Goal: Task Accomplishment & Management: Manage account settings

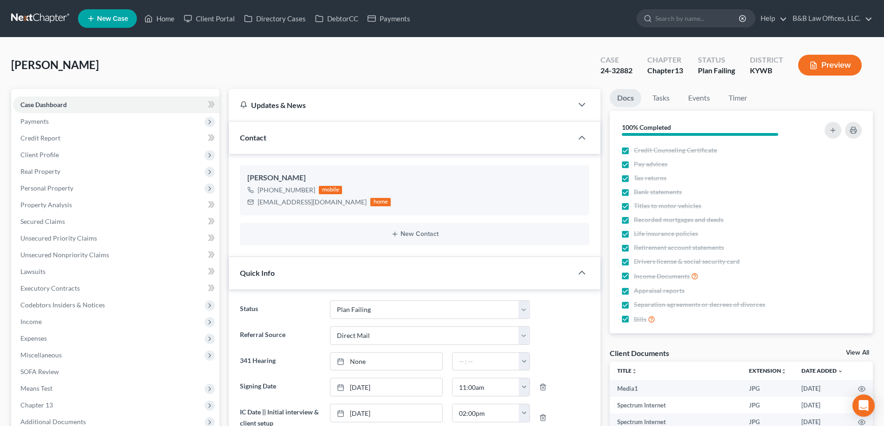
select select "14"
select select "2"
select select "0"
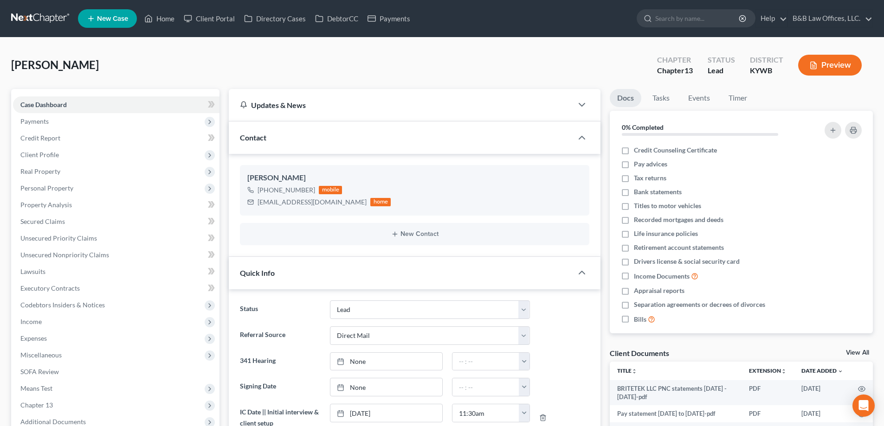
select select "10"
select select "2"
select select "0"
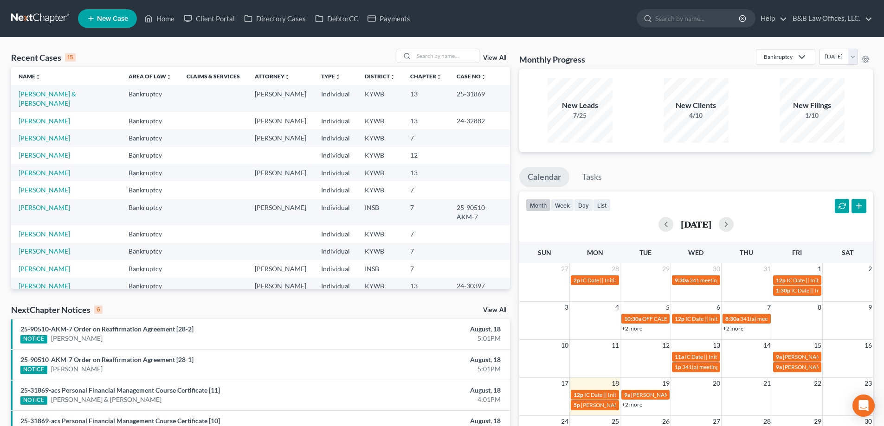
click at [493, 310] on link "View All" at bounding box center [494, 310] width 23 height 6
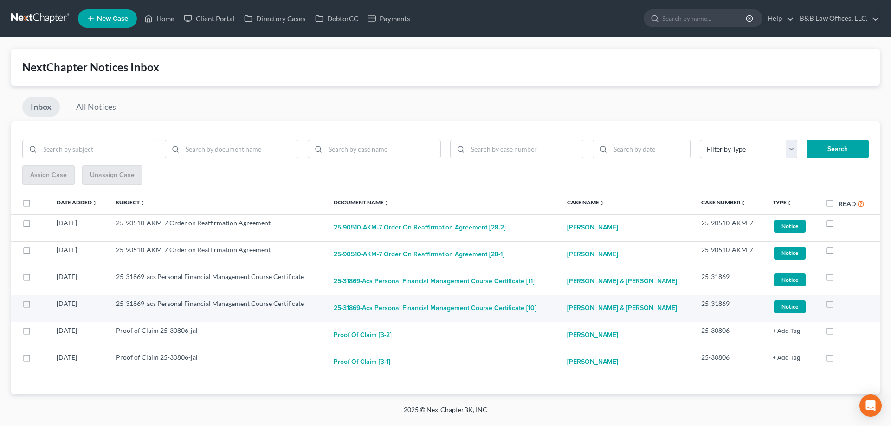
click at [789, 232] on span "Notice" at bounding box center [790, 226] width 32 height 13
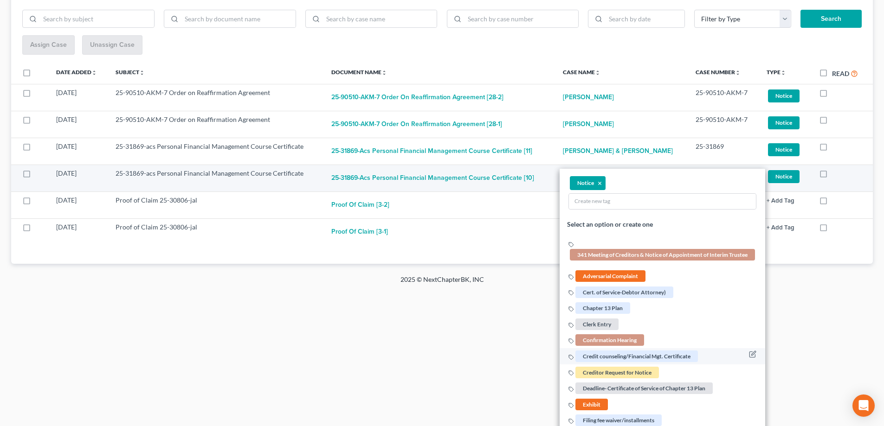
scroll to position [139, 0]
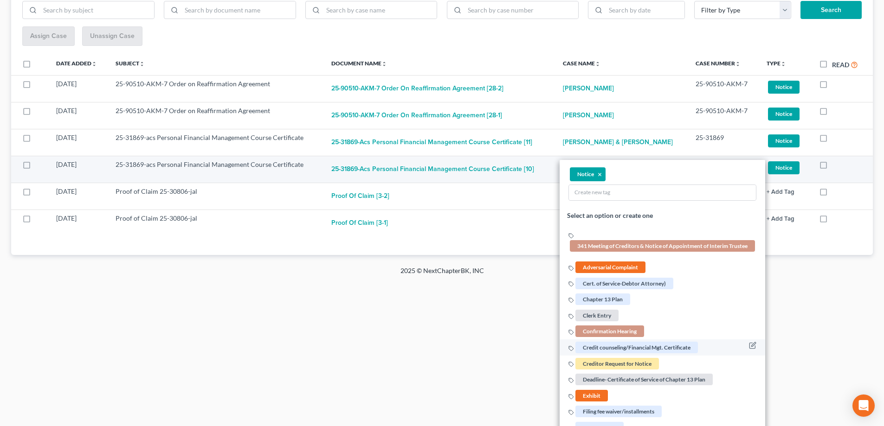
click at [635, 346] on span "Credit counseling/Financial Mgt. Certificate" at bounding box center [636, 348] width 122 height 12
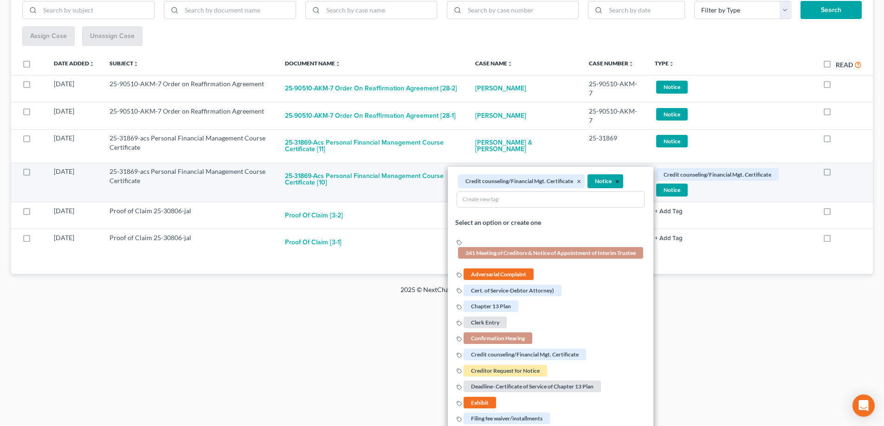
click at [615, 182] on button "×" at bounding box center [617, 182] width 4 height 8
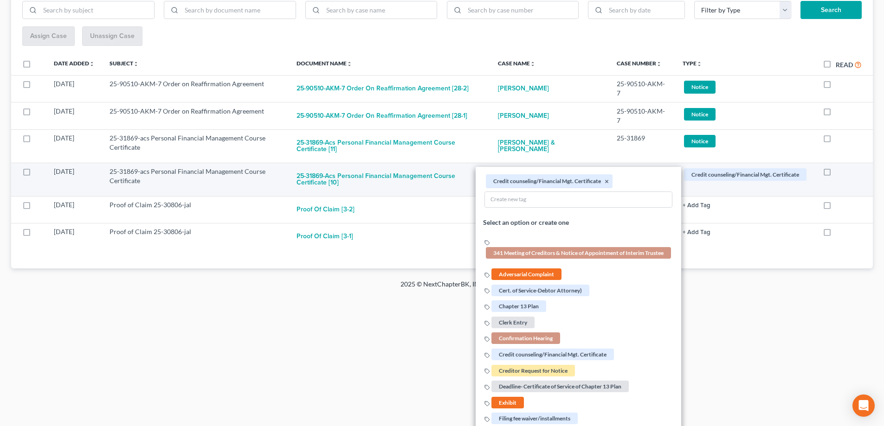
click at [745, 296] on html "Home New Case Client Portal Directory Cases DebtorCC Payments B&B Law Offices, …" at bounding box center [442, 79] width 884 height 436
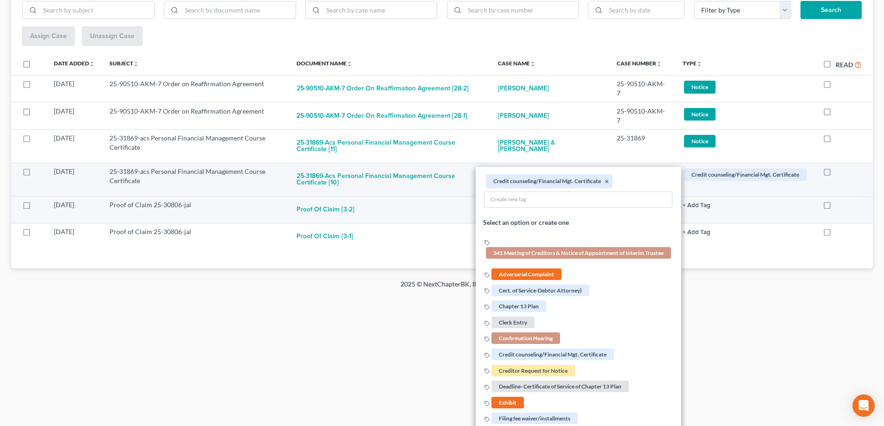
scroll to position [9, 0]
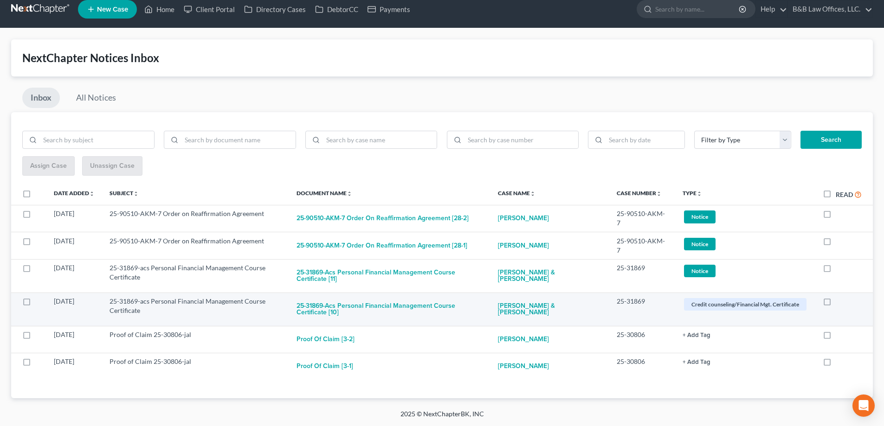
click at [835, 304] on label at bounding box center [835, 304] width 0 height 0
click at [839, 303] on input "checkbox" at bounding box center [842, 300] width 6 height 6
checkbox input "true"
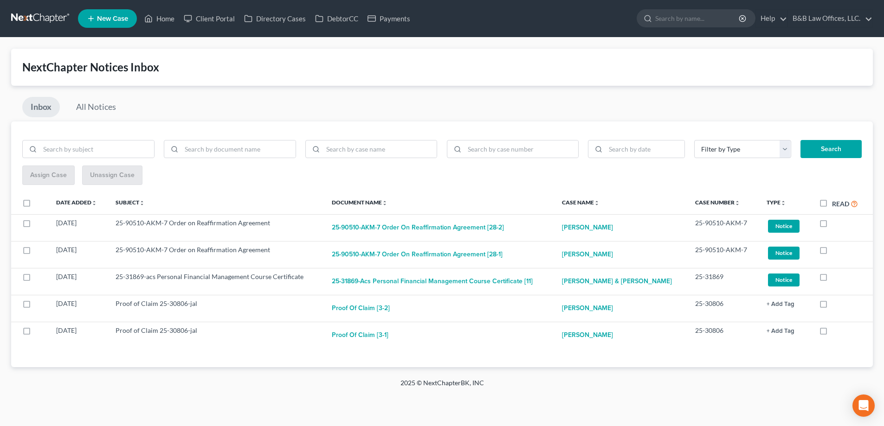
scroll to position [0, 0]
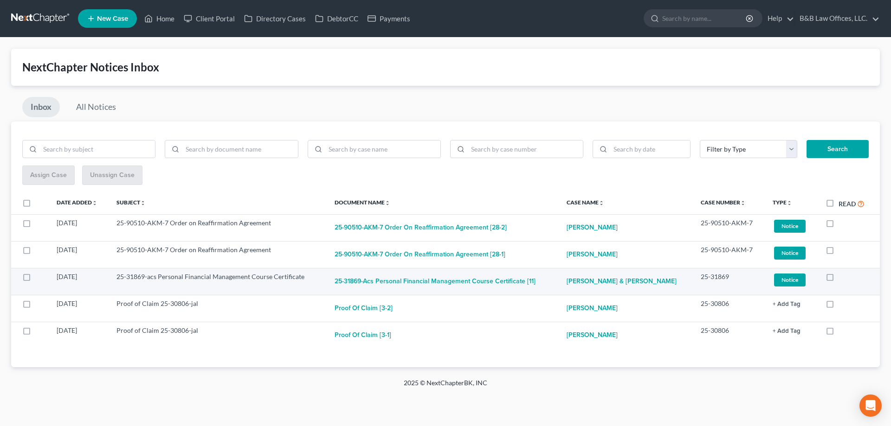
click at [782, 232] on span "Notice" at bounding box center [790, 226] width 32 height 13
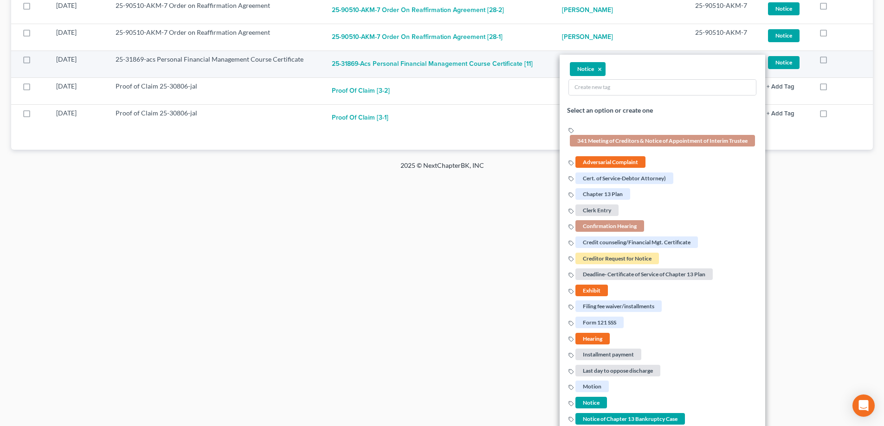
scroll to position [232, 0]
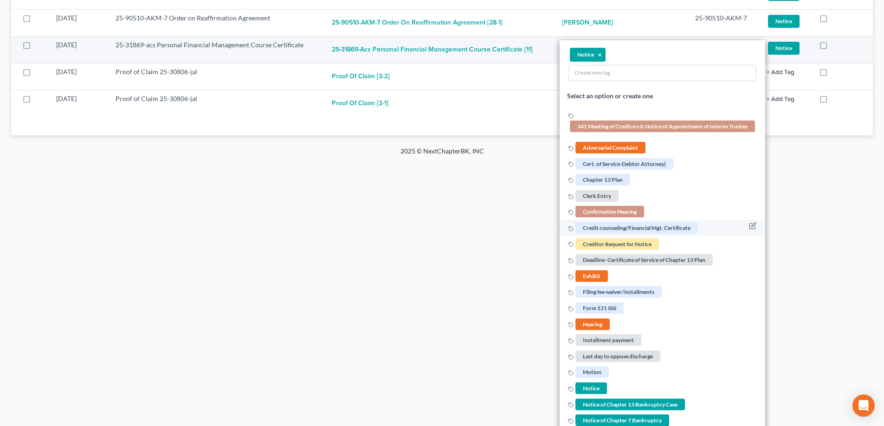
click at [610, 230] on span "Credit counseling/Financial Mgt. Certificate" at bounding box center [636, 228] width 122 height 12
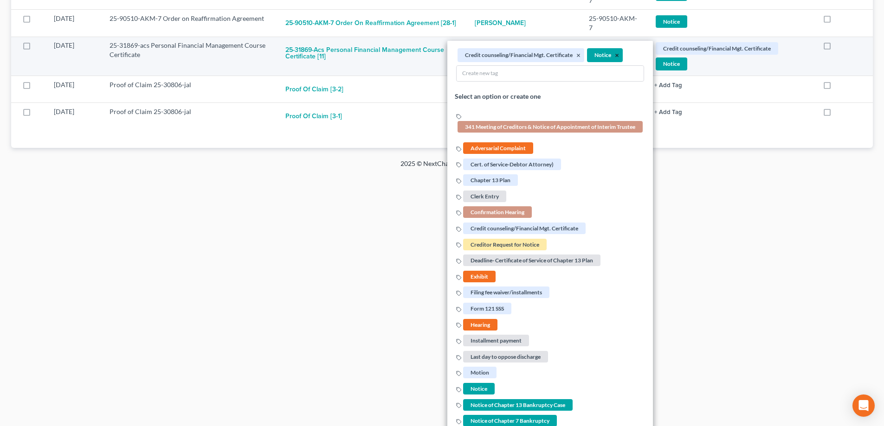
click at [616, 56] on button "×" at bounding box center [617, 55] width 4 height 8
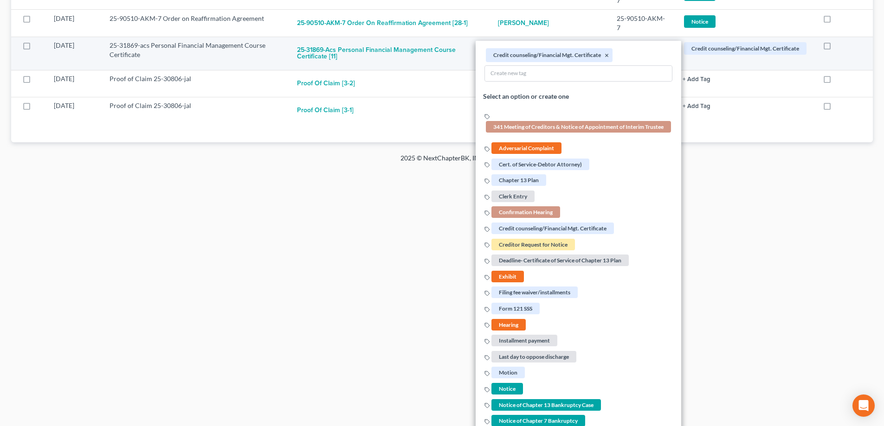
scroll to position [46, 0]
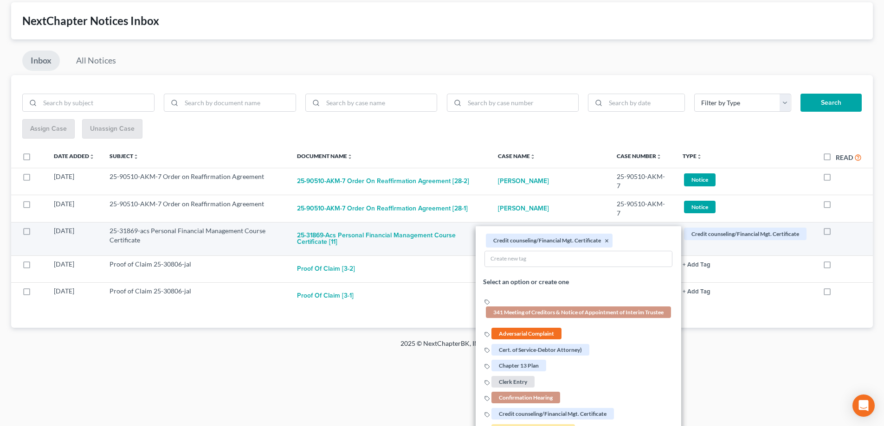
drag, startPoint x: 384, startPoint y: 411, endPoint x: 406, endPoint y: 379, distance: 38.7
click at [385, 380] on html "Home New Case Client Portal Directory Cases DebtorCC Payments B&B Law Offices, …" at bounding box center [442, 167] width 884 height 426
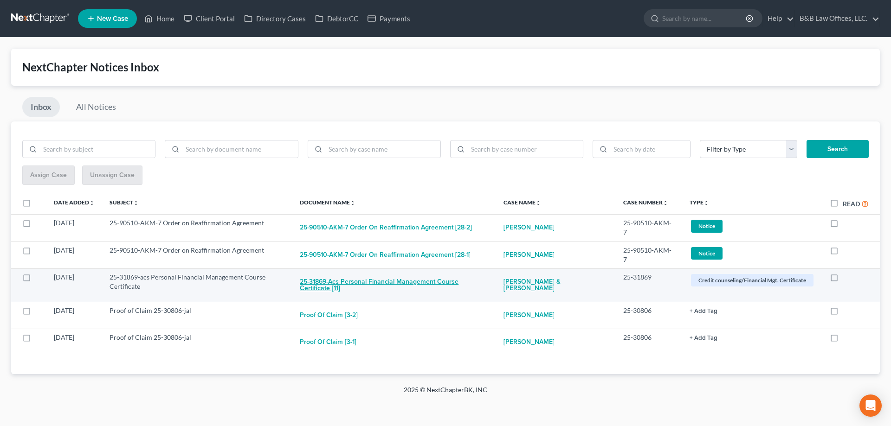
click at [393, 284] on button "25-31869-acs Personal Financial Management Course Certificate [11]" at bounding box center [394, 285] width 189 height 25
checkbox input "true"
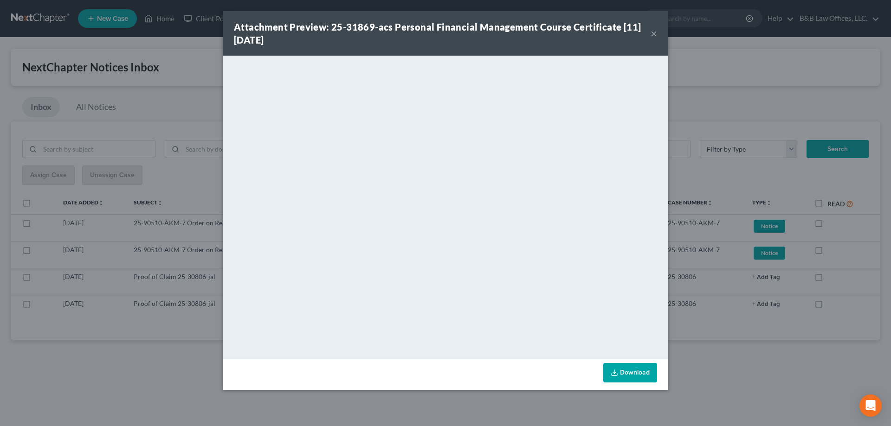
click at [654, 34] on button "×" at bounding box center [653, 33] width 6 height 11
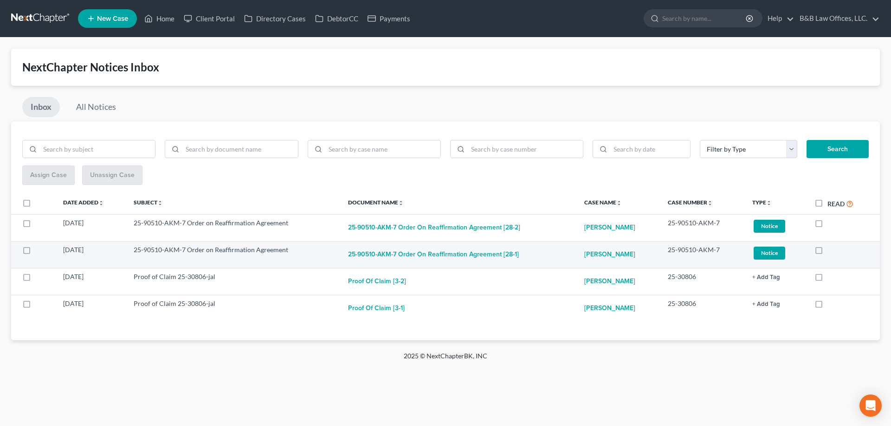
click at [764, 232] on span "Notice" at bounding box center [769, 226] width 32 height 13
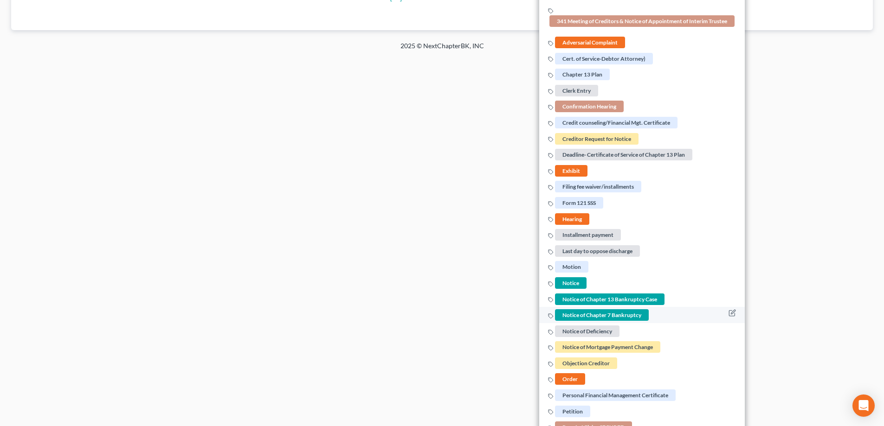
scroll to position [371, 0]
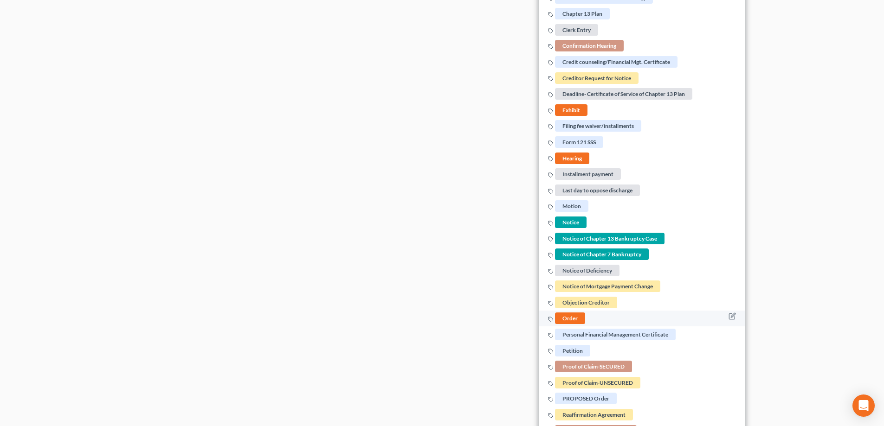
click at [572, 321] on span "Order" at bounding box center [570, 319] width 30 height 12
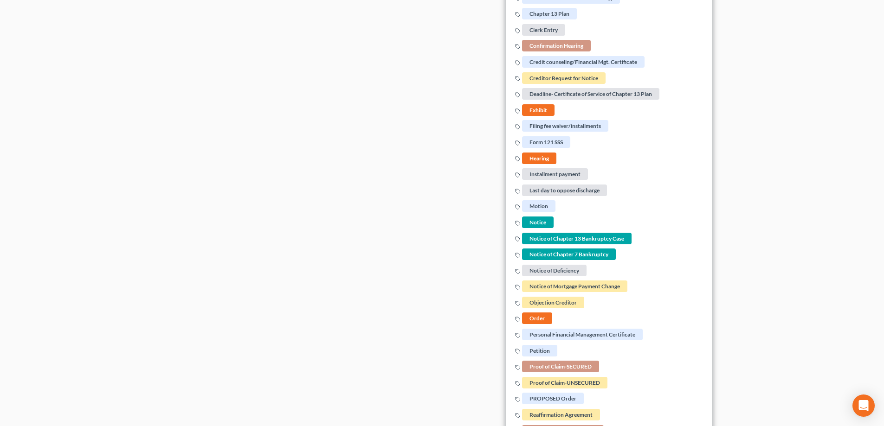
scroll to position [46, 0]
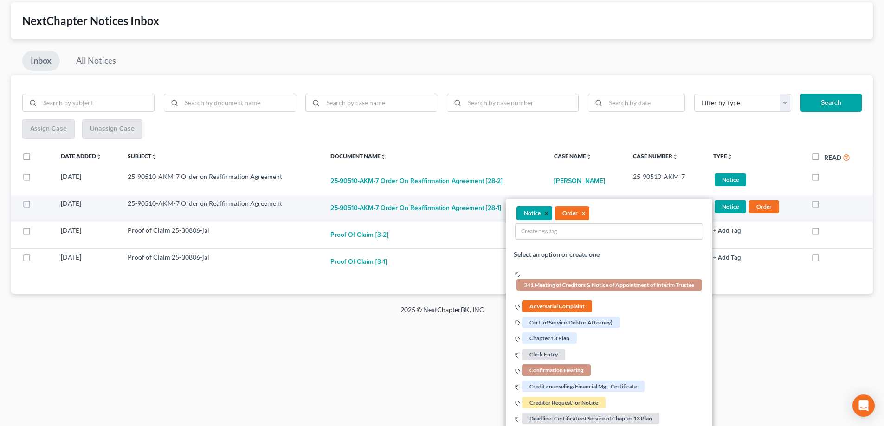
click at [544, 212] on button "×" at bounding box center [546, 214] width 4 height 8
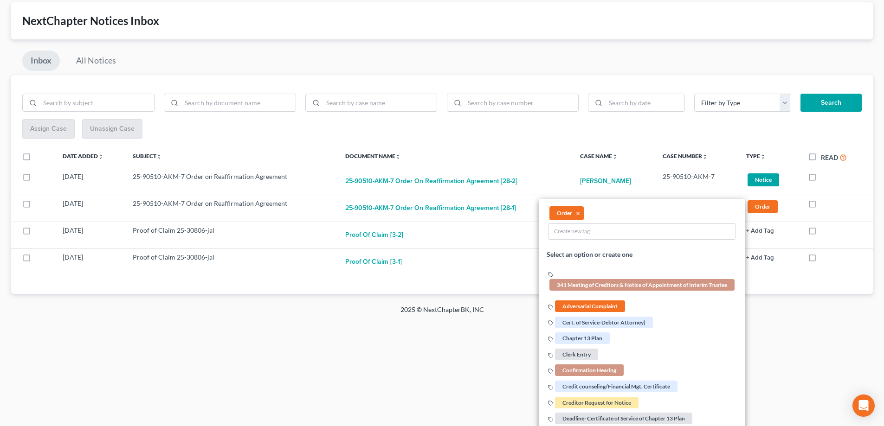
click at [481, 380] on html "Home New Case Client Portal Directory Cases DebtorCC Payments B&B Law Offices, …" at bounding box center [442, 167] width 884 height 426
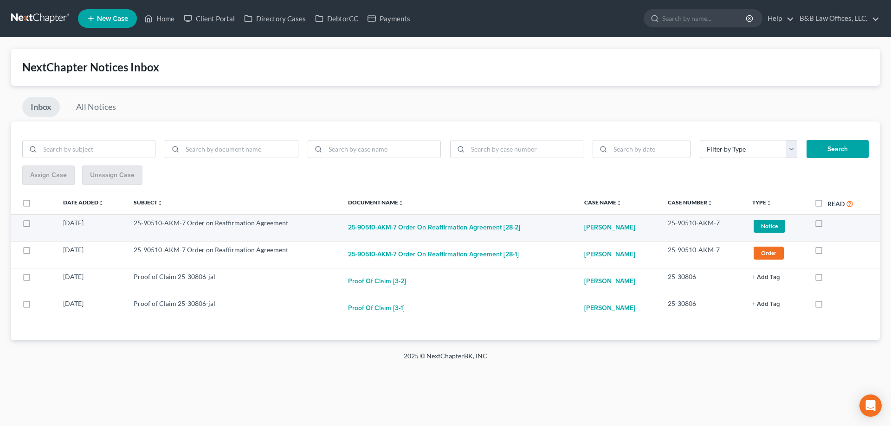
click at [753, 225] on span "Notice" at bounding box center [769, 226] width 32 height 13
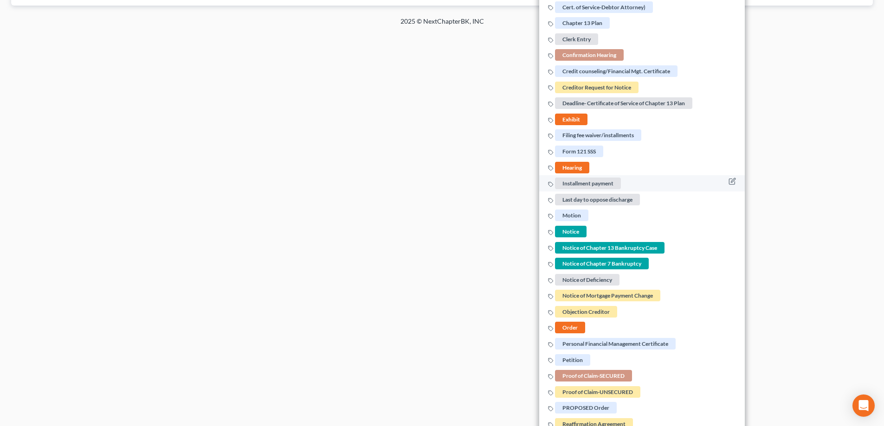
scroll to position [371, 0]
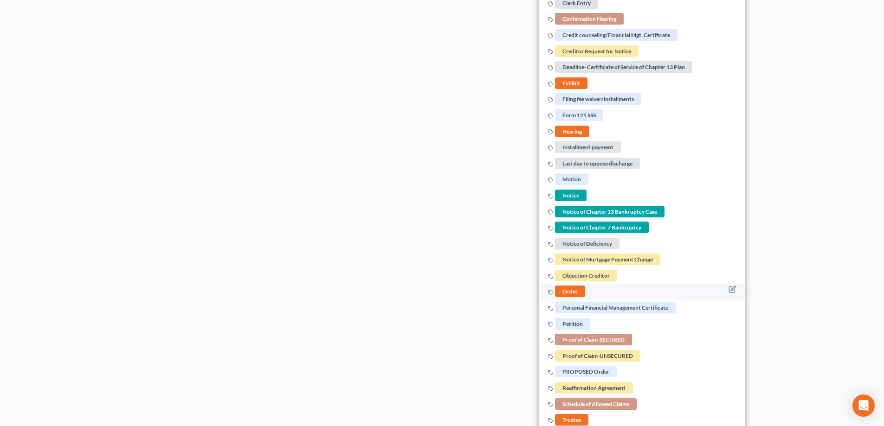
click at [570, 292] on span "Order" at bounding box center [570, 292] width 30 height 12
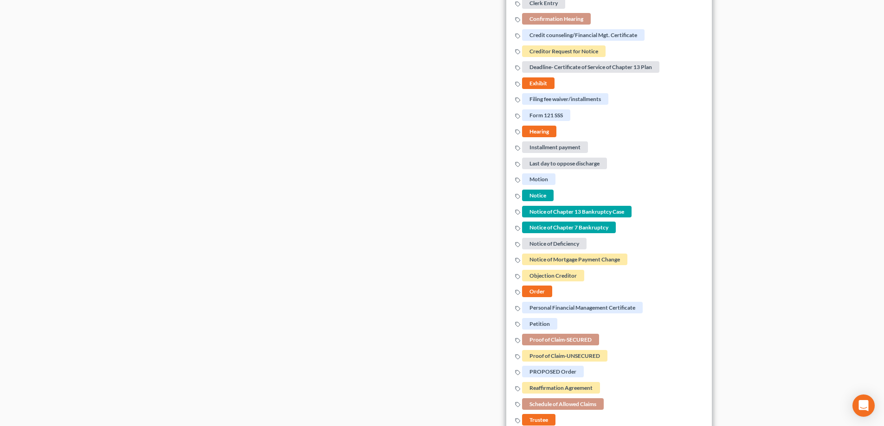
scroll to position [93, 0]
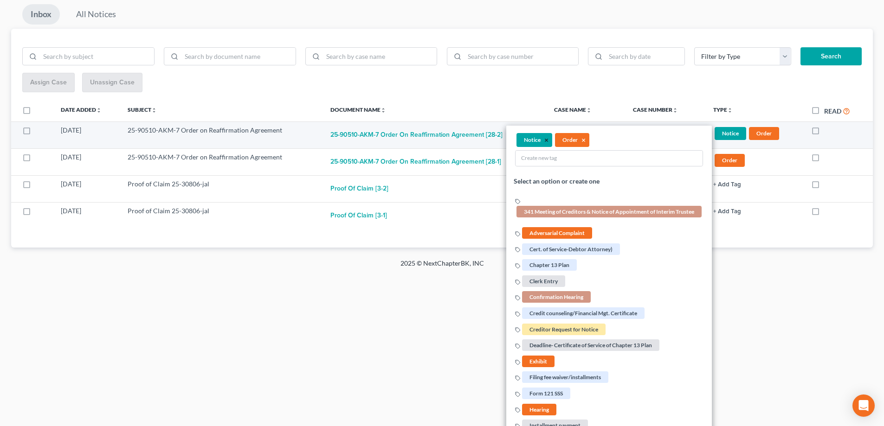
click at [544, 140] on button "×" at bounding box center [546, 140] width 4 height 8
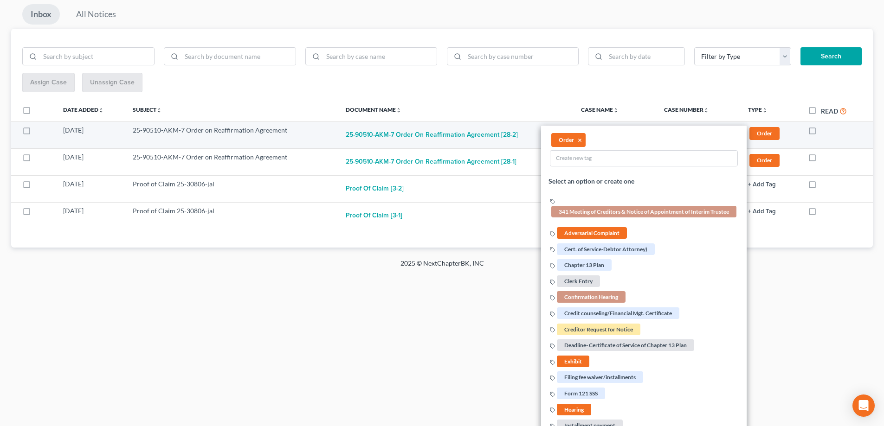
click at [469, 334] on html "Home New Case Client Portal Directory Cases DebtorCC Payments B&B Law Offices, …" at bounding box center [442, 120] width 884 height 426
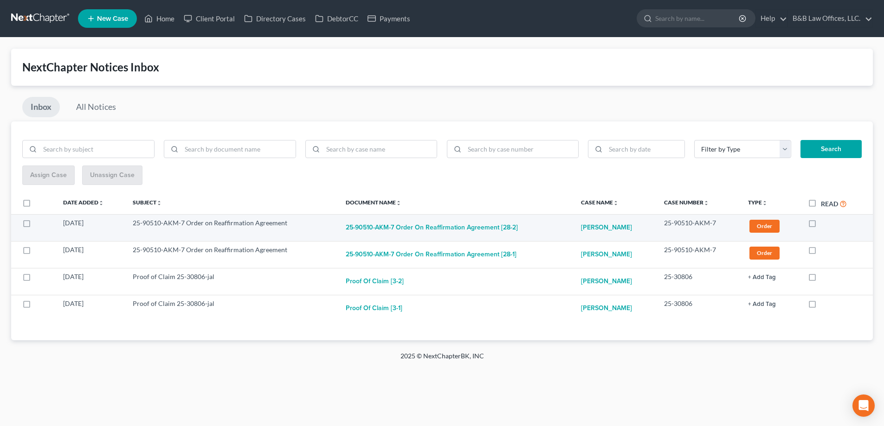
scroll to position [0, 0]
click at [441, 228] on button "25-90510-AKM-7 Order on Reaffirmation Agreement [28-2]" at bounding box center [434, 227] width 172 height 19
checkbox input "true"
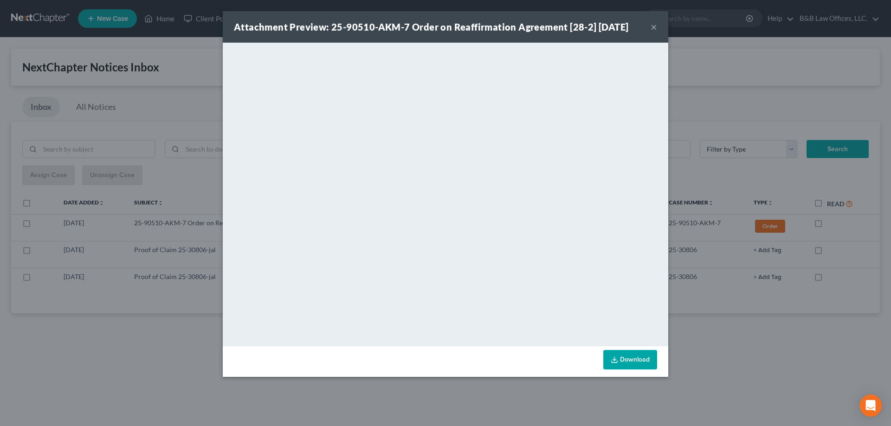
click at [654, 29] on button "×" at bounding box center [653, 26] width 6 height 11
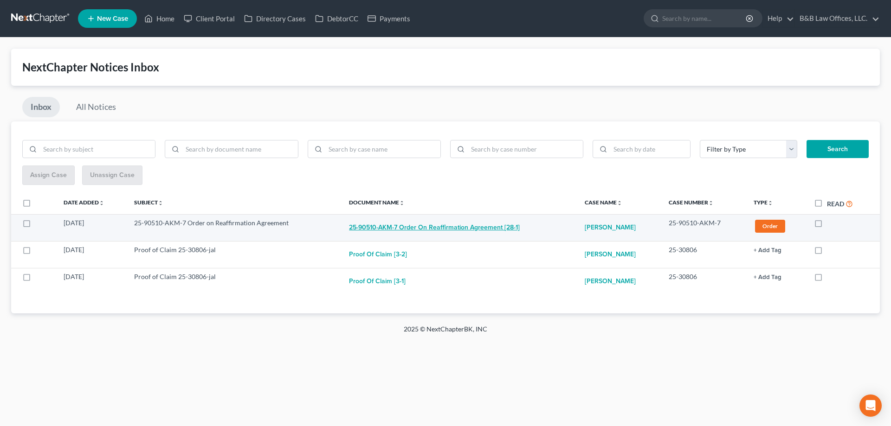
click at [401, 227] on button "25-90510-AKM-7 Order on Reaffirmation Agreement [28-1]" at bounding box center [434, 227] width 171 height 19
checkbox input "true"
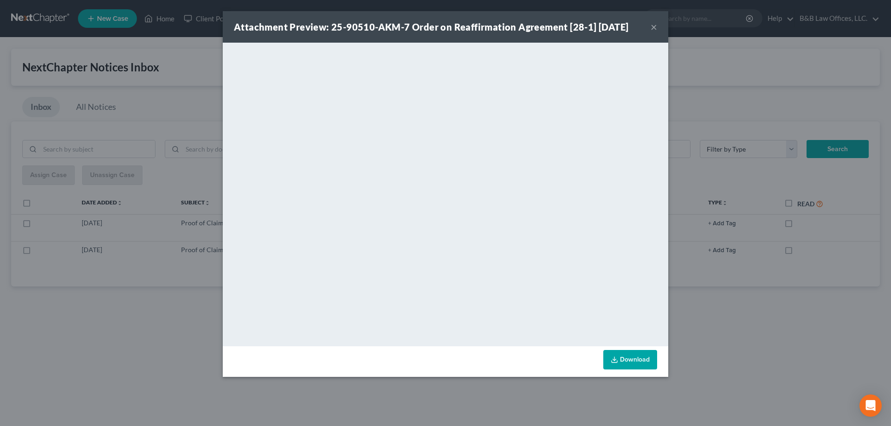
click at [655, 25] on button "×" at bounding box center [653, 26] width 6 height 11
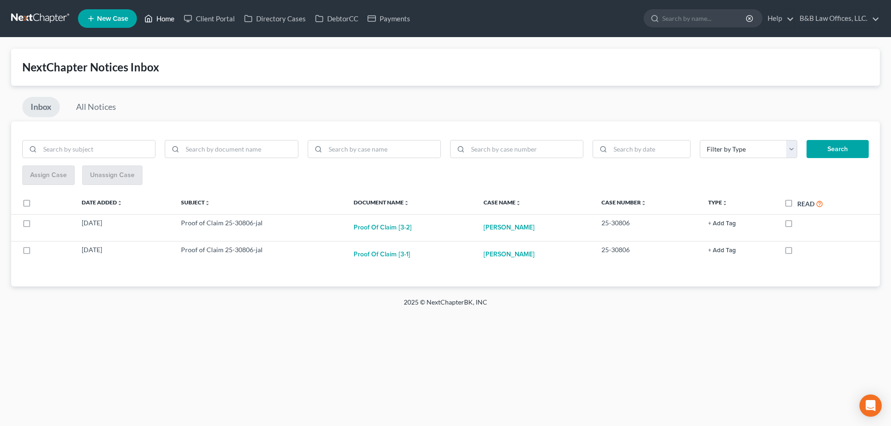
click at [164, 15] on link "Home" at bounding box center [159, 18] width 39 height 17
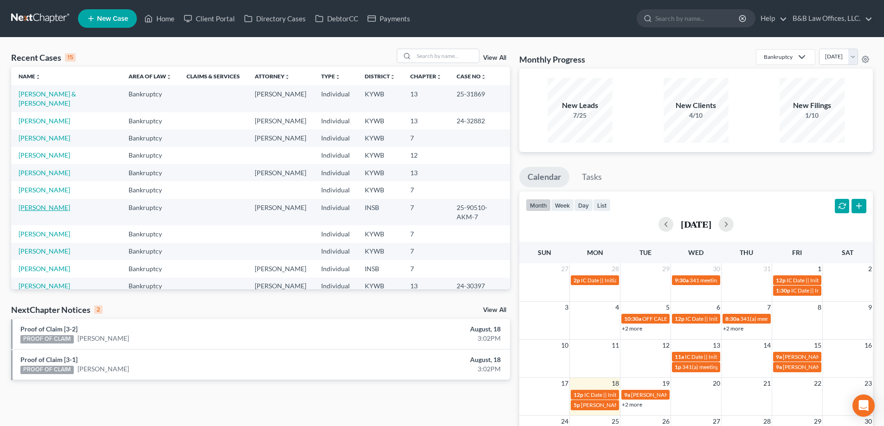
click at [44, 204] on link "[PERSON_NAME]" at bounding box center [44, 208] width 51 height 8
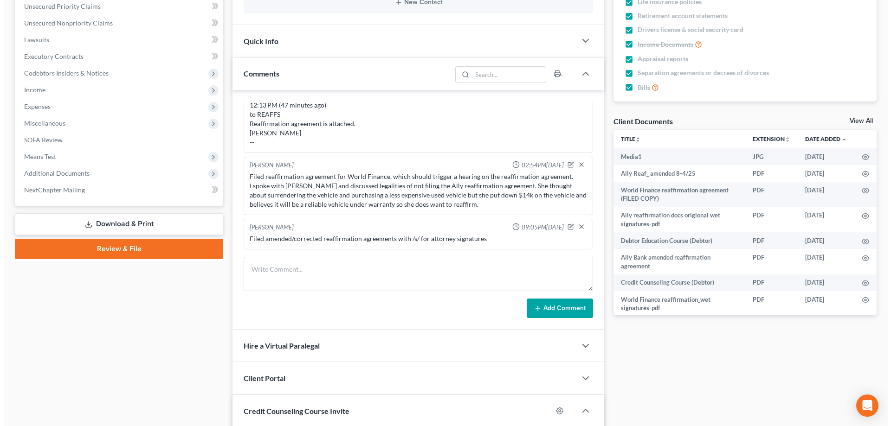
scroll to position [9267, 0]
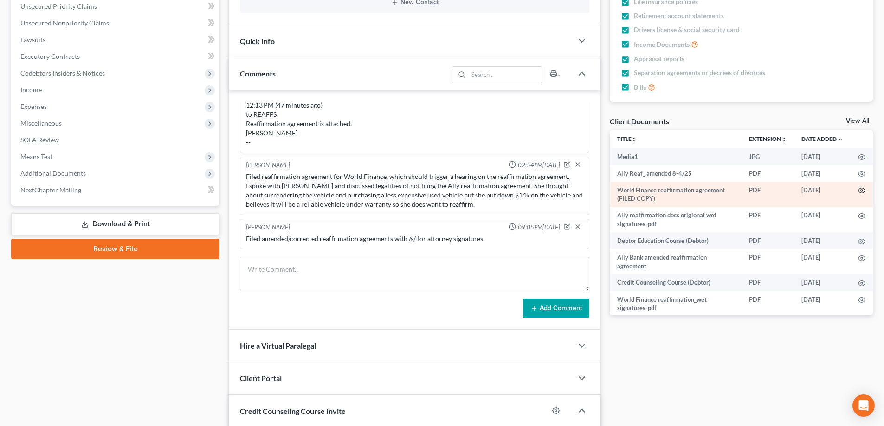
click at [861, 190] on circle "button" at bounding box center [862, 191] width 2 height 2
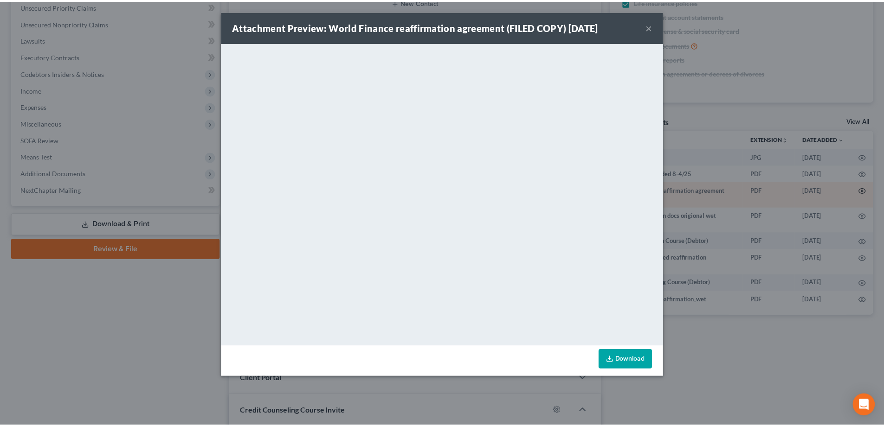
scroll to position [9248, 0]
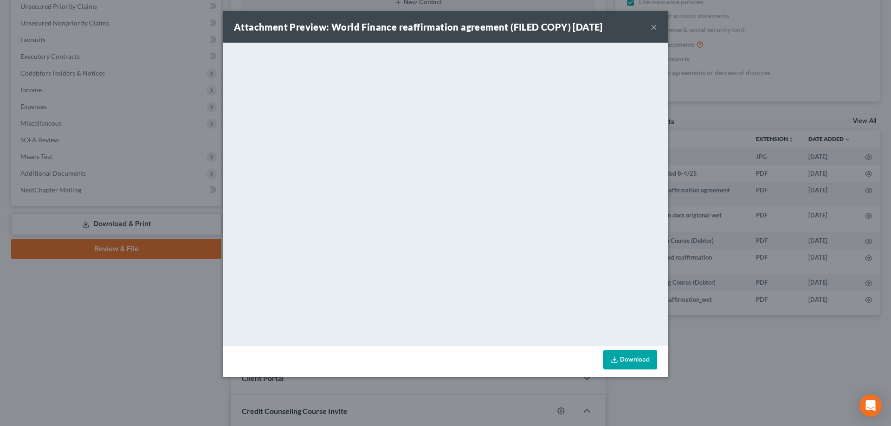
click at [654, 29] on button "×" at bounding box center [653, 26] width 6 height 11
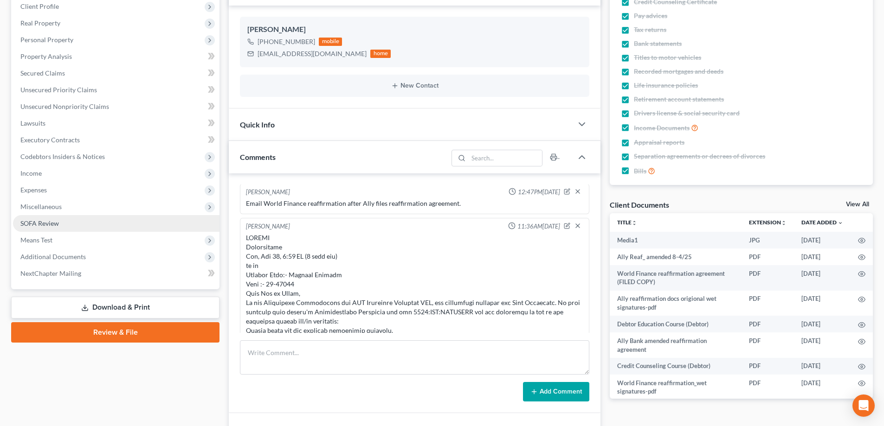
scroll to position [0, 0]
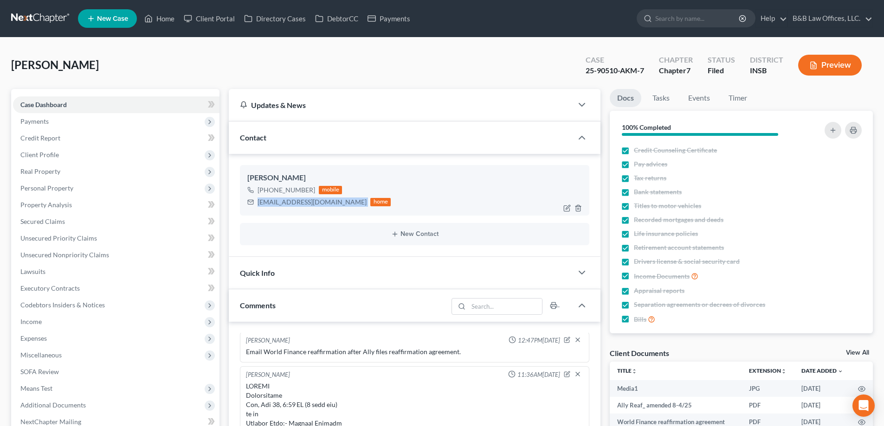
drag, startPoint x: 256, startPoint y: 204, endPoint x: 334, endPoint y: 209, distance: 78.1
click at [334, 209] on div "Loretta Fleener +1 (812) 276-7640 mobile Lfleener1974@gmail.com home" at bounding box center [414, 190] width 349 height 50
copy div "Lfleener1974@gmail.com"
click at [163, 16] on link "Home" at bounding box center [159, 18] width 39 height 17
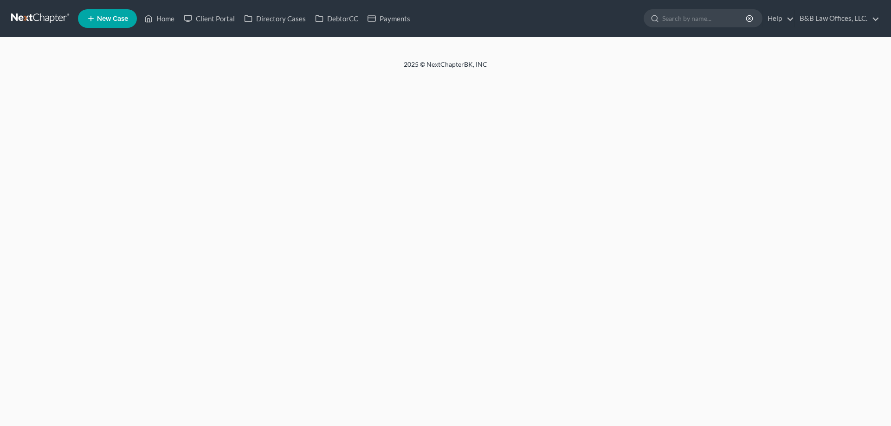
select select "2"
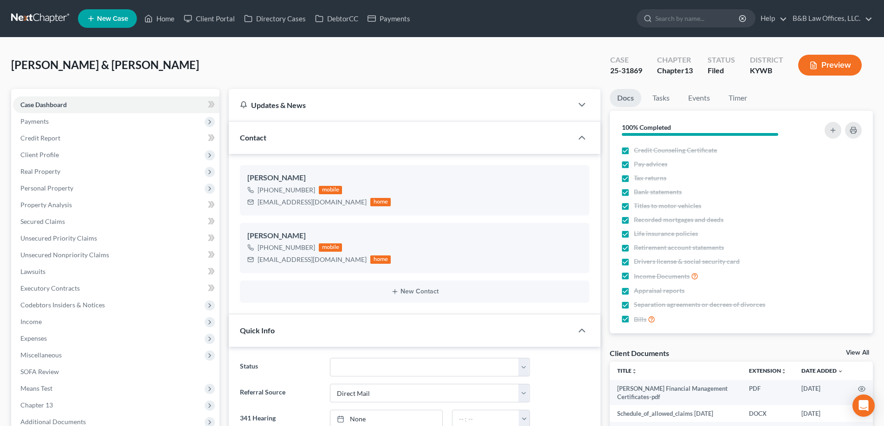
scroll to position [2408, 0]
click at [668, 96] on link "Tasks" at bounding box center [661, 98] width 32 height 18
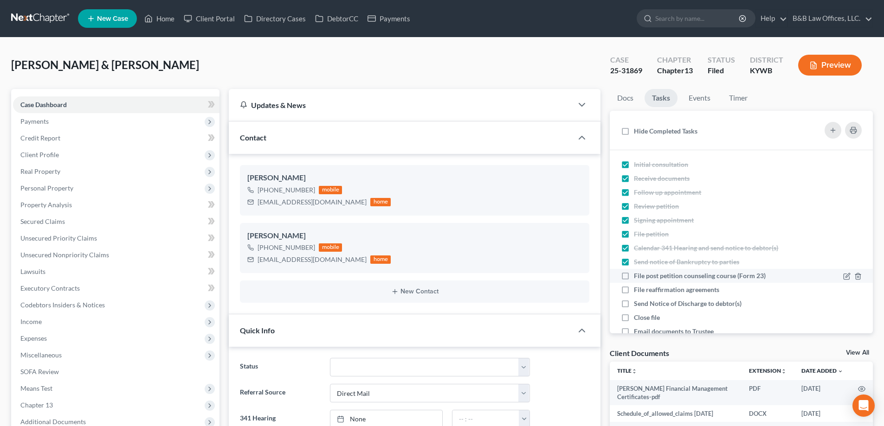
click at [634, 279] on label "File post petition counseling course (Form 23)" at bounding box center [703, 275] width 139 height 9
click at [637, 277] on input "File post petition counseling course (Form 23)" at bounding box center [640, 274] width 6 height 6
checkbox input "true"
click at [168, 21] on link "Home" at bounding box center [159, 18] width 39 height 17
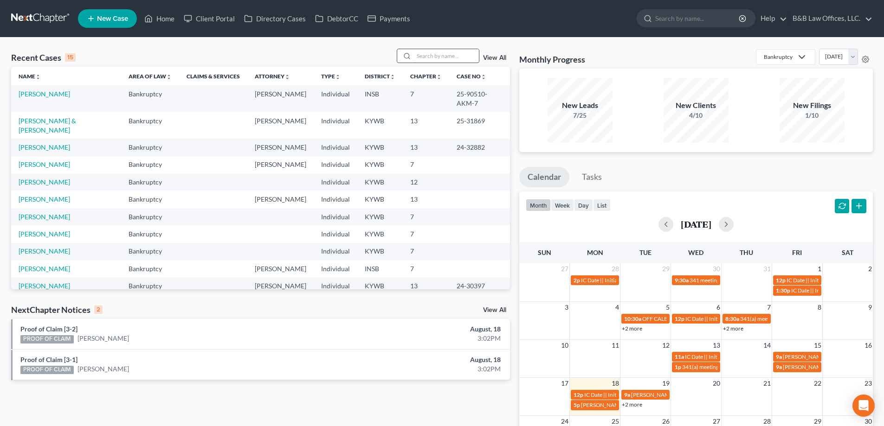
click at [423, 58] on input "search" at bounding box center [446, 55] width 65 height 13
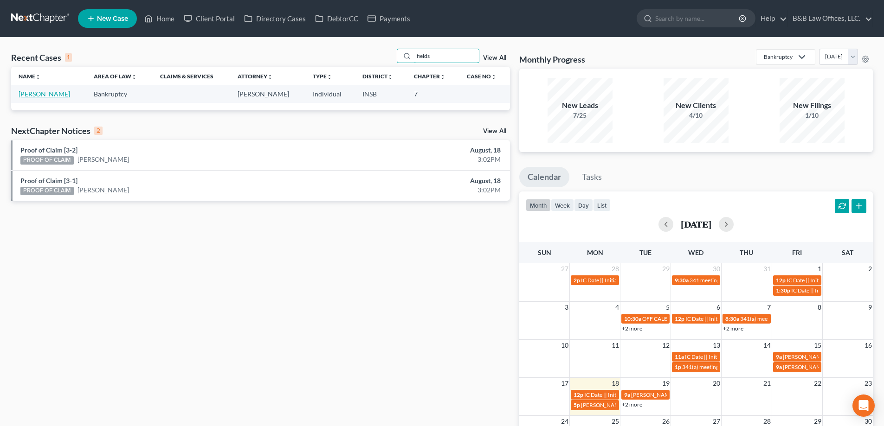
type input "fields"
click at [41, 97] on link "[PERSON_NAME]" at bounding box center [44, 94] width 51 height 8
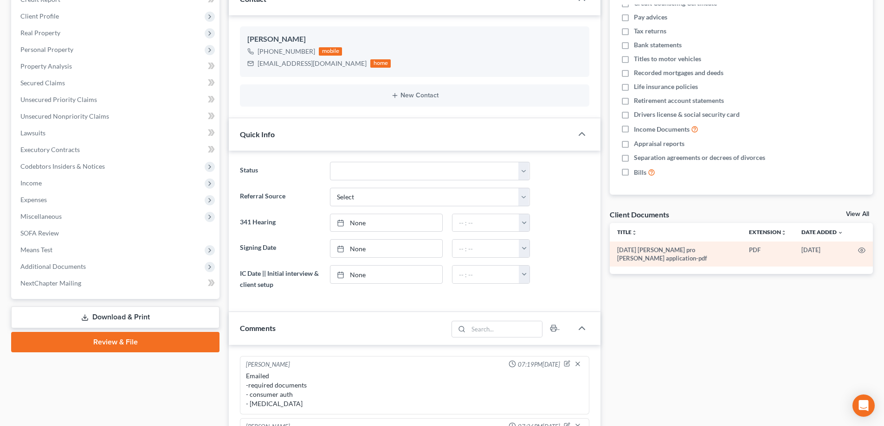
scroll to position [139, 0]
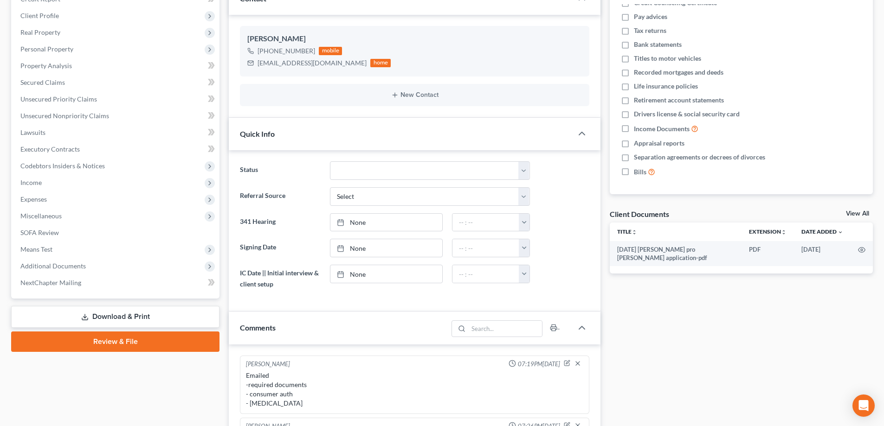
click at [851, 213] on link "View All" at bounding box center [857, 214] width 23 height 6
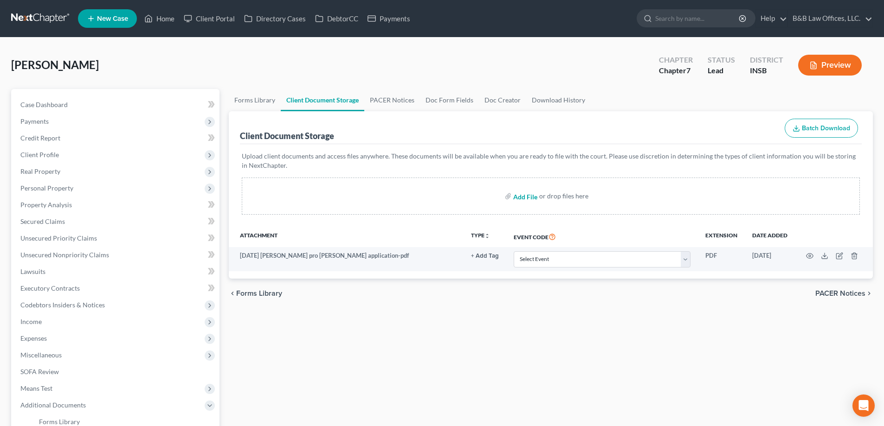
click at [524, 197] on input "file" at bounding box center [524, 196] width 22 height 17
type input "C:\fakepath\Bankruptcy [MEDICAL_DATA] Agreement - signed (2).pdf"
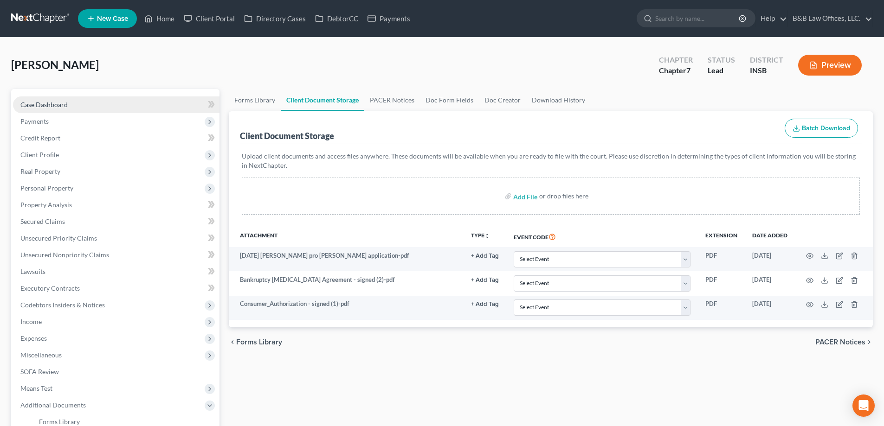
click at [36, 107] on span "Case Dashboard" at bounding box center [43, 105] width 47 height 8
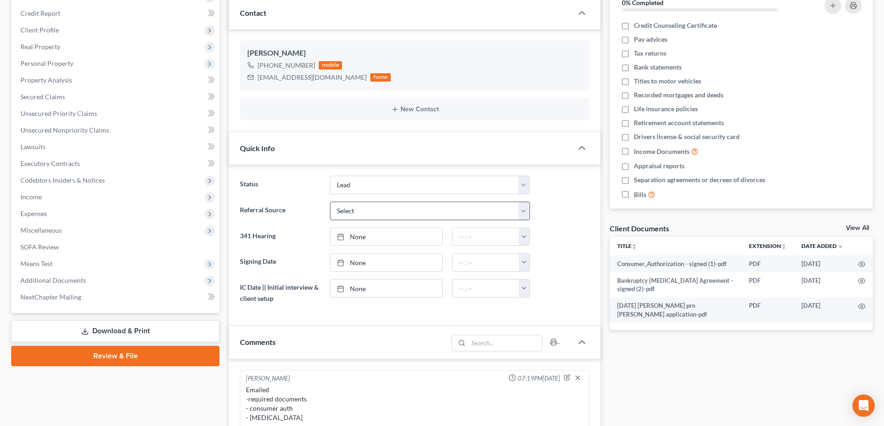
scroll to position [139, 0]
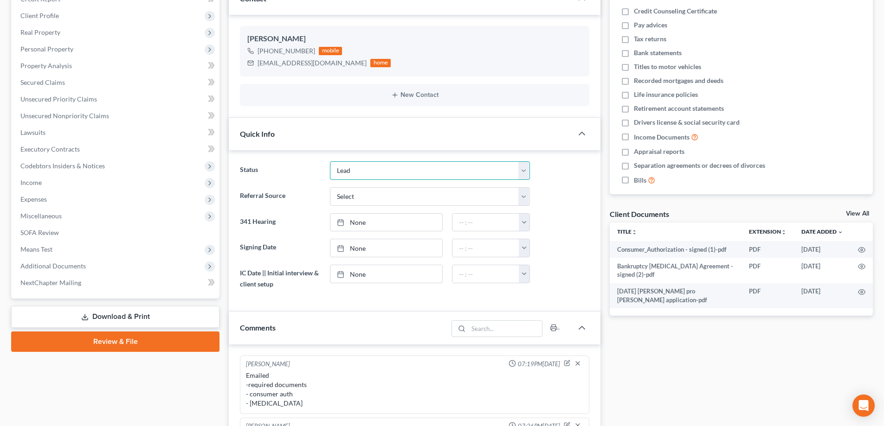
click at [364, 171] on select "Discharged Discharged & Reported Discharge Litigation Dismissal Notice Dismisse…" at bounding box center [430, 170] width 200 height 19
select select "9"
click at [330, 161] on select "Discharged Discharged & Reported Discharge Litigation Dismissal Notice Dismisse…" at bounding box center [430, 170] width 200 height 19
click at [370, 197] on select "Select Word Of Mouth Previous Clients Direct Mail Website Google Search Modern …" at bounding box center [430, 196] width 200 height 19
select select "6"
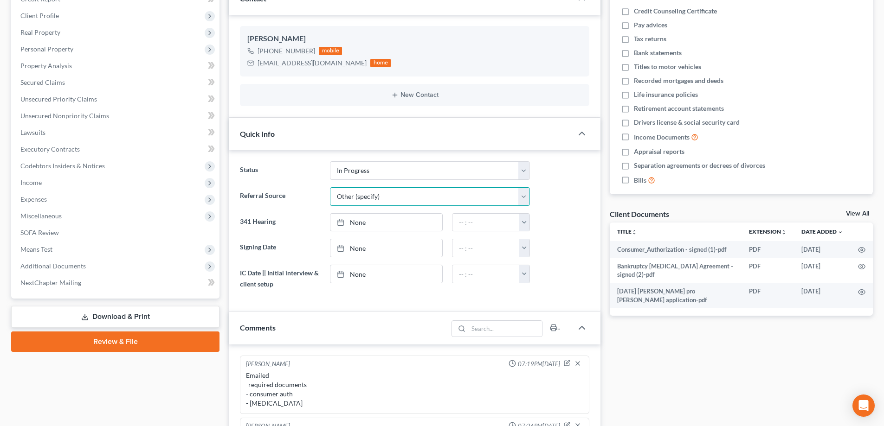
click at [330, 187] on select "Select Word Of Mouth Previous Clients Direct Mail Website Google Search Modern …" at bounding box center [430, 196] width 200 height 19
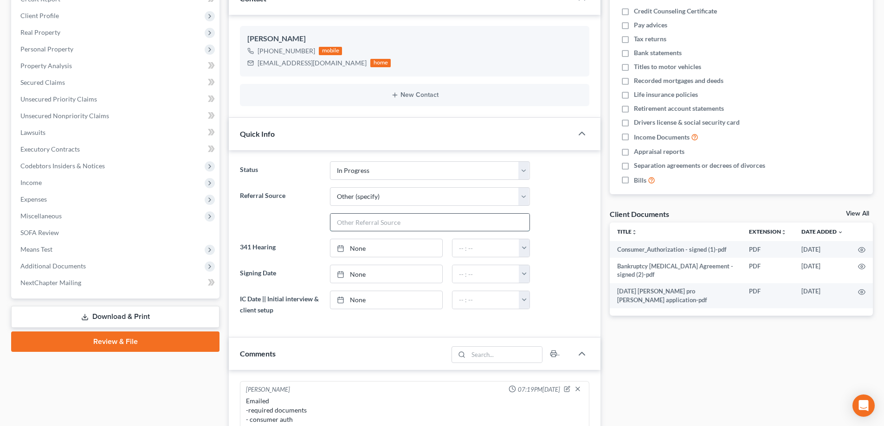
click at [364, 223] on input "text" at bounding box center [429, 223] width 199 height 18
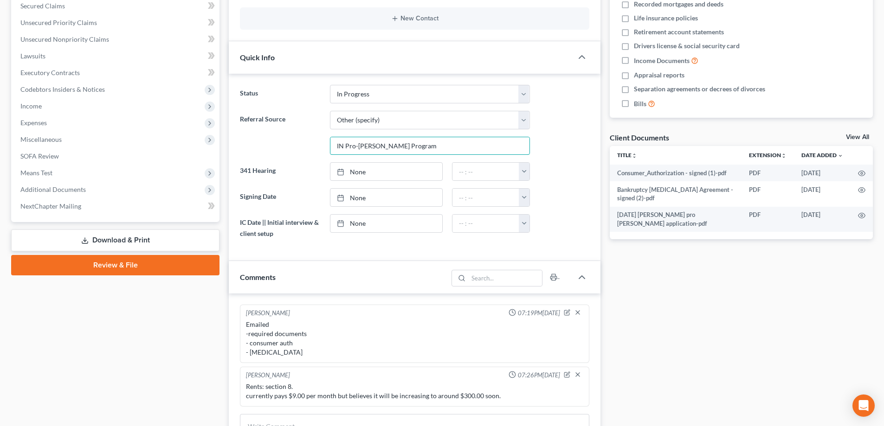
scroll to position [232, 0]
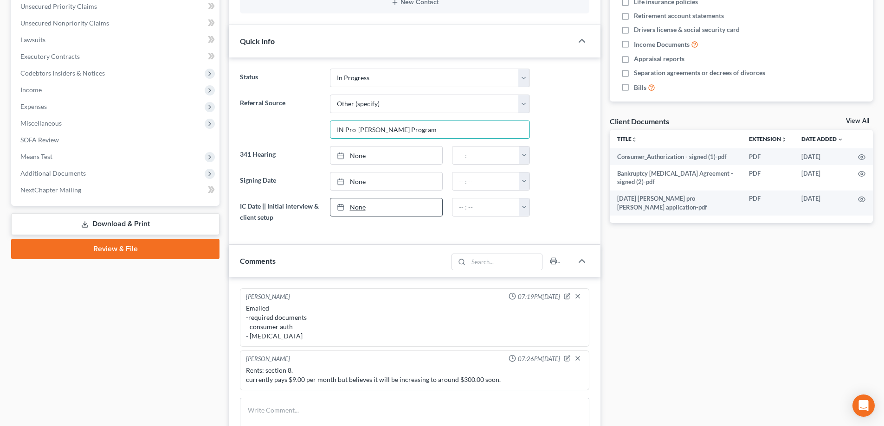
type input "IN Pro-Bono Program"
click at [357, 208] on link "None" at bounding box center [386, 208] width 112 height 18
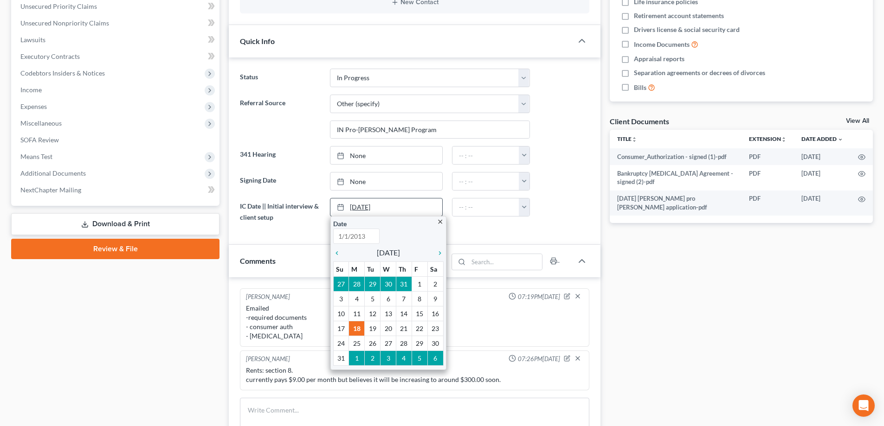
type input "8/18/2025"
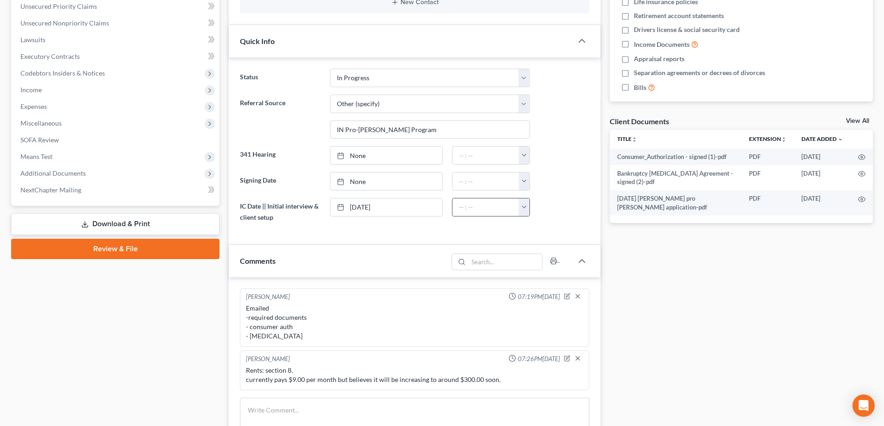
click at [524, 207] on button "button" at bounding box center [524, 208] width 11 height 18
click at [542, 260] on link "2:30pm" at bounding box center [545, 262] width 52 height 16
type input "2:30pm"
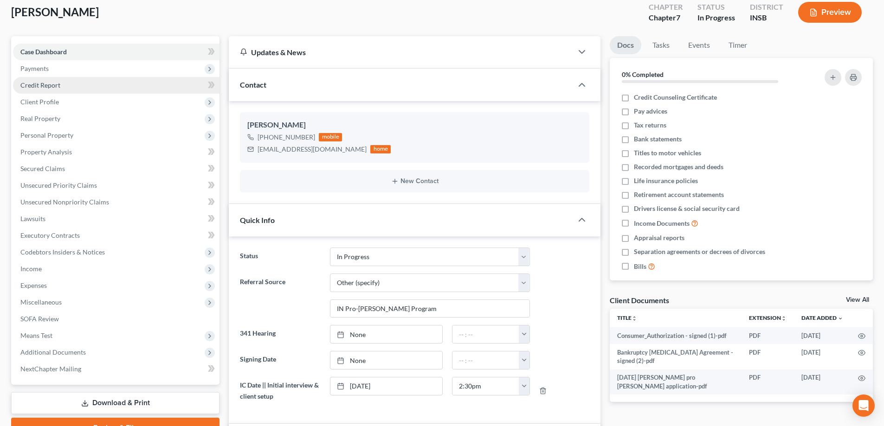
scroll to position [46, 0]
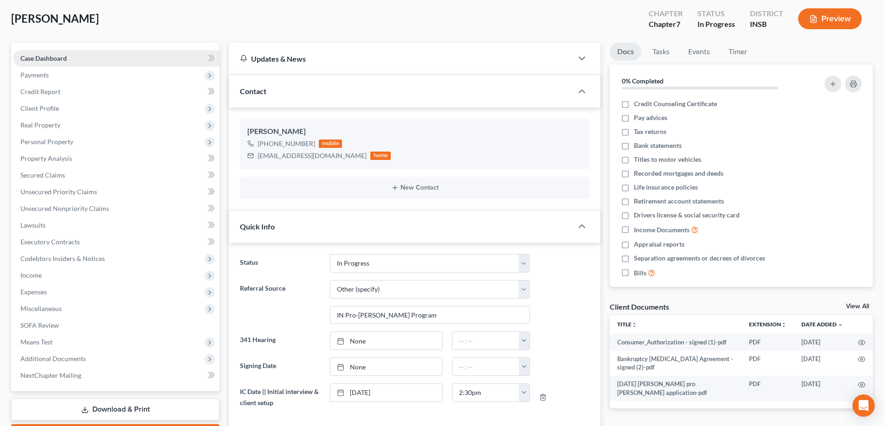
click at [48, 55] on span "Case Dashboard" at bounding box center [43, 58] width 46 height 8
click at [666, 49] on link "Tasks" at bounding box center [661, 52] width 32 height 18
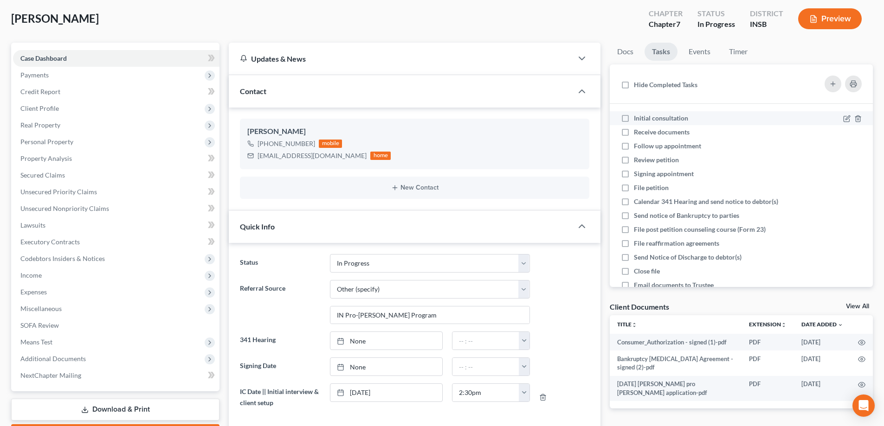
click at [634, 120] on label "Initial consultation" at bounding box center [665, 118] width 62 height 9
click at [637, 120] on input "Initial consultation" at bounding box center [640, 117] width 6 height 6
checkbox input "true"
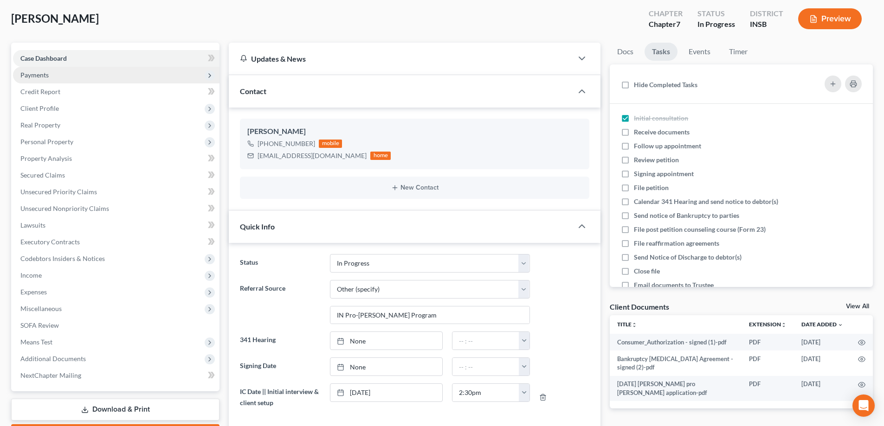
click at [55, 79] on span "Payments" at bounding box center [116, 75] width 206 height 17
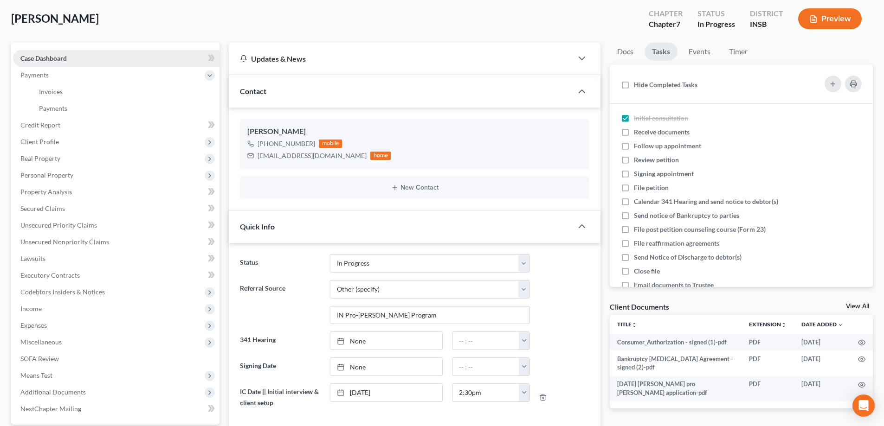
click at [58, 61] on span "Case Dashboard" at bounding box center [43, 58] width 46 height 8
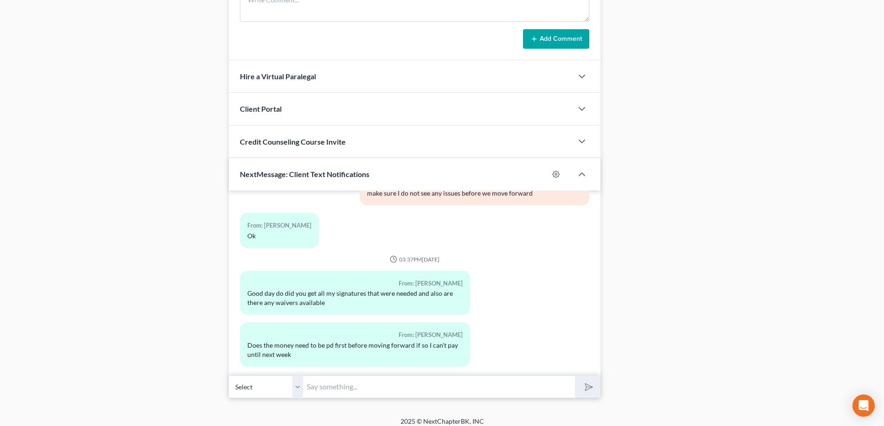
scroll to position [650, 0]
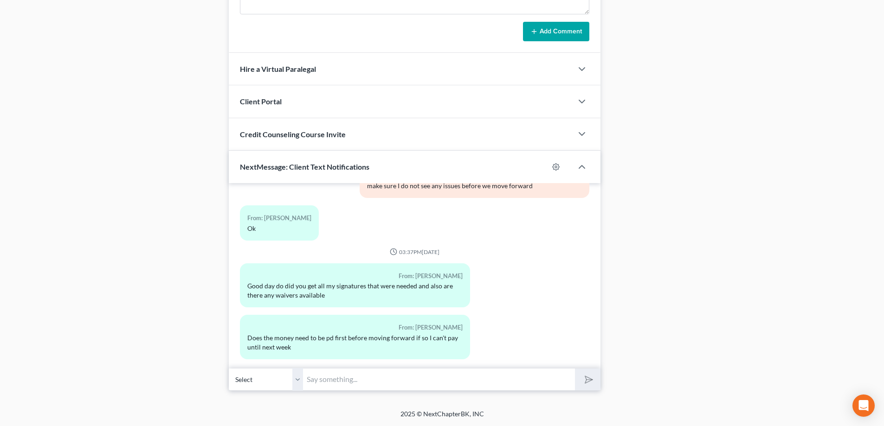
click at [334, 380] on input "text" at bounding box center [439, 379] width 272 height 23
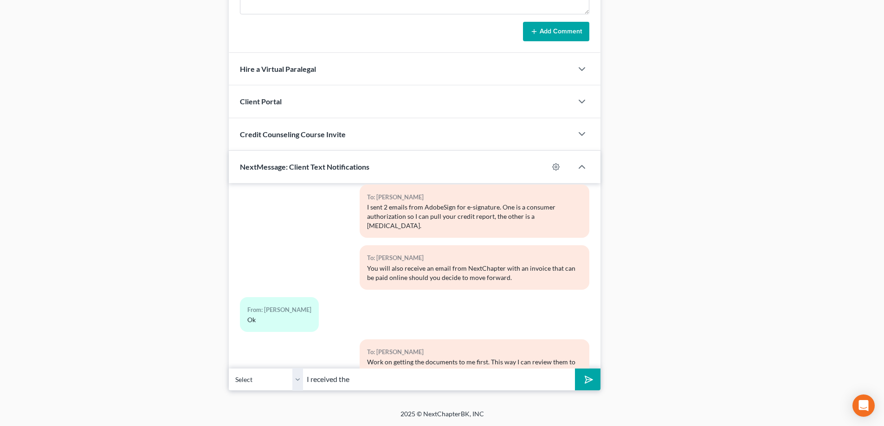
scroll to position [490, 0]
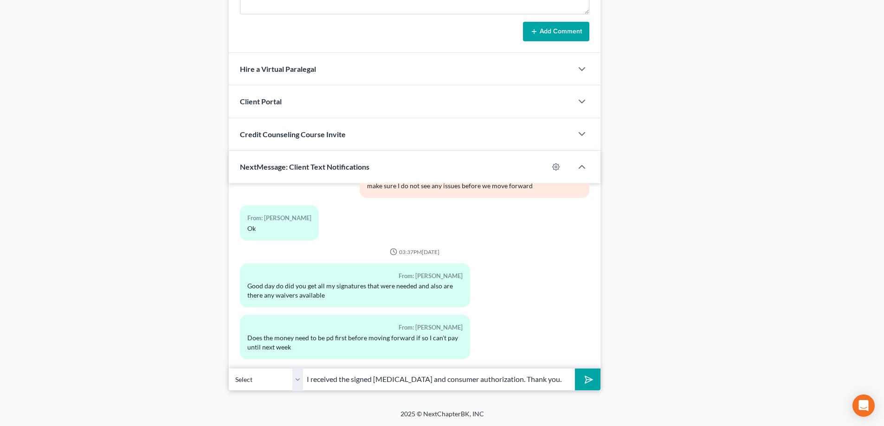
type input "I received the signed retainer and consumer authorization. Thank you."
click at [575, 369] on button "submit" at bounding box center [588, 380] width 26 height 22
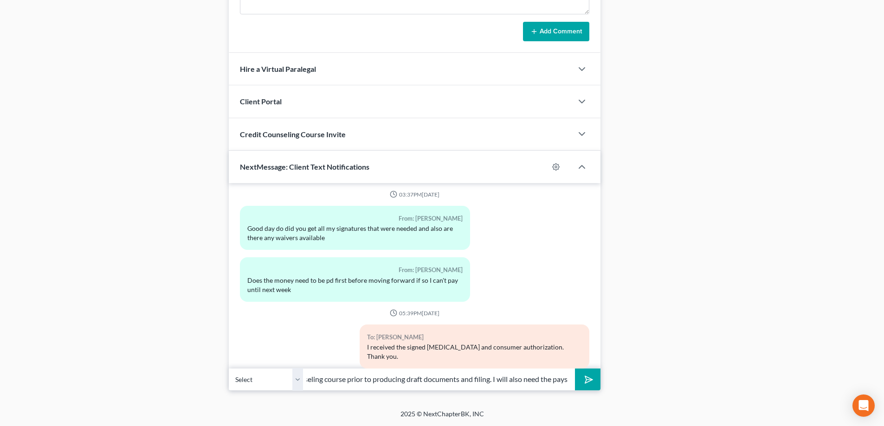
scroll to position [0, 211]
drag, startPoint x: 494, startPoint y: 380, endPoint x: 569, endPoint y: 381, distance: 75.6
click at [569, 381] on input "I do need the funds prior for the credit report and the credit counseling cours…" at bounding box center [439, 379] width 272 height 23
click at [569, 382] on input "I do need the funds prior for the credit report and the credit counseling cours…" at bounding box center [439, 379] width 272 height 23
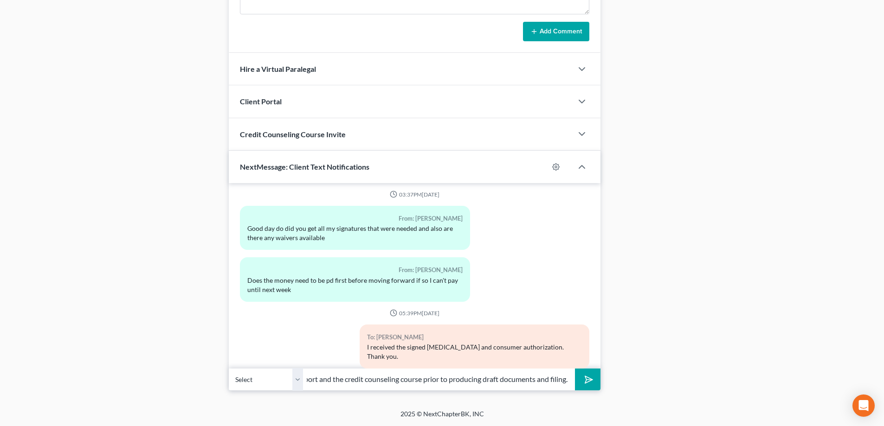
type input "I do need the funds prior for the credit report and the credit counseling cours…"
click at [580, 380] on icon "submit" at bounding box center [586, 379] width 13 height 13
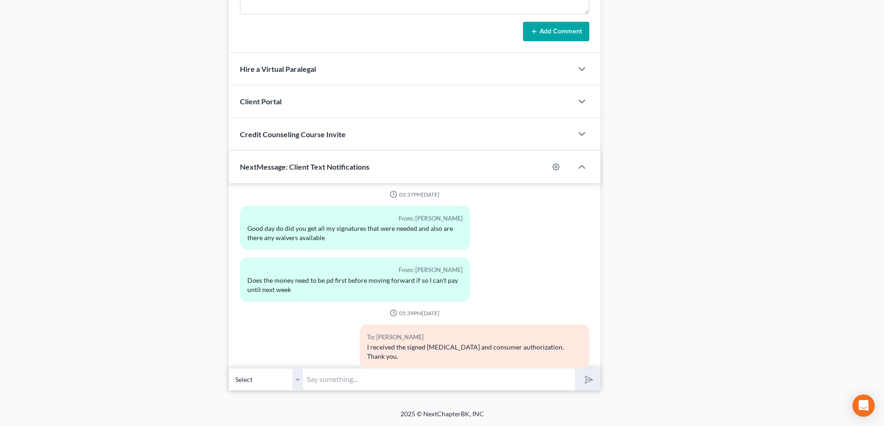
scroll to position [599, 0]
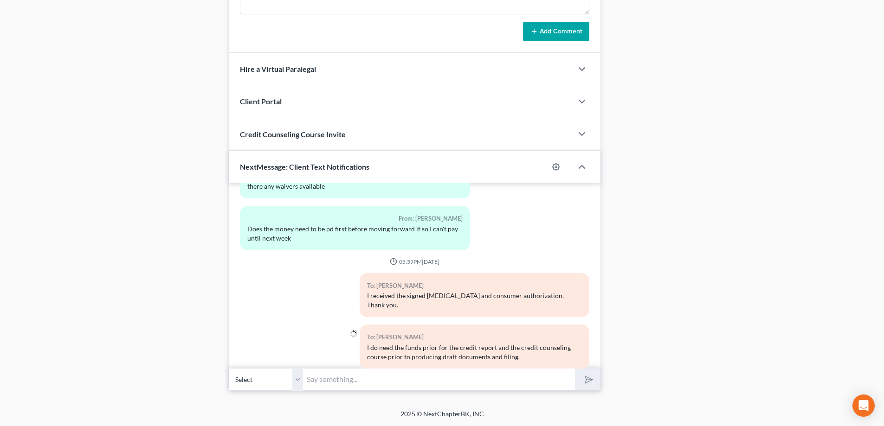
click at [320, 379] on input "text" at bounding box center [439, 379] width 272 height 23
paste input "I will also need the pay"
type input "I will also need the paystubs and bank statements to produce draft doucments."
click at [575, 369] on button "submit" at bounding box center [588, 380] width 26 height 22
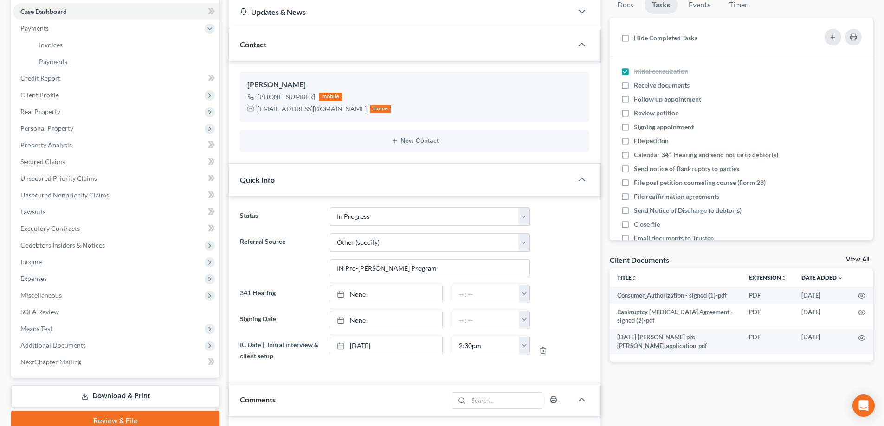
scroll to position [0, 0]
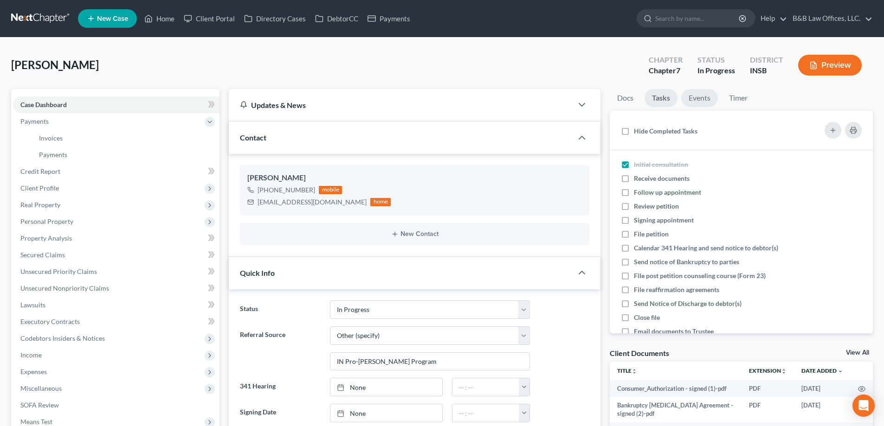
click at [703, 98] on link "Events" at bounding box center [699, 98] width 37 height 18
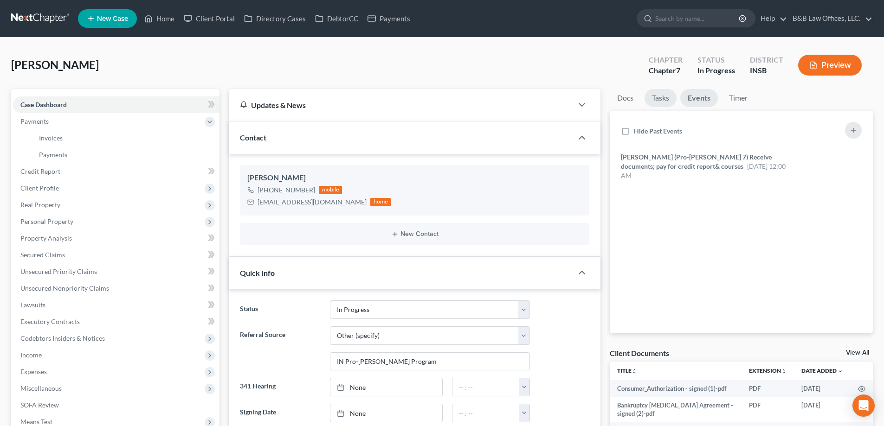
click at [668, 98] on link "Tasks" at bounding box center [660, 98] width 32 height 18
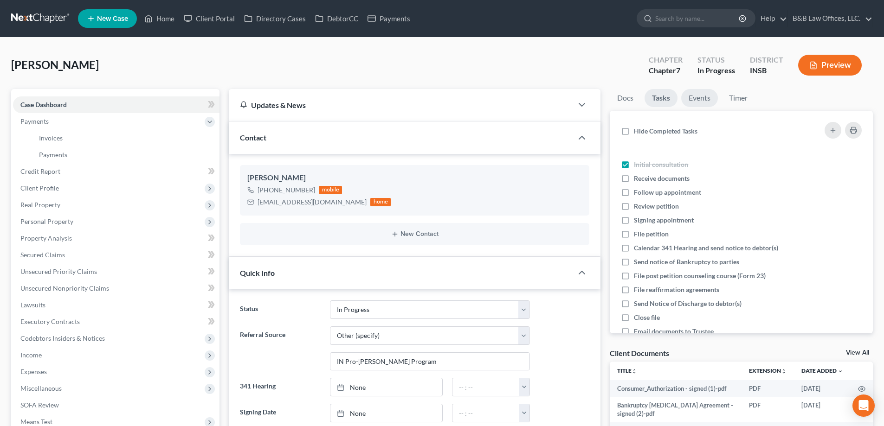
click at [701, 99] on link "Events" at bounding box center [699, 98] width 37 height 18
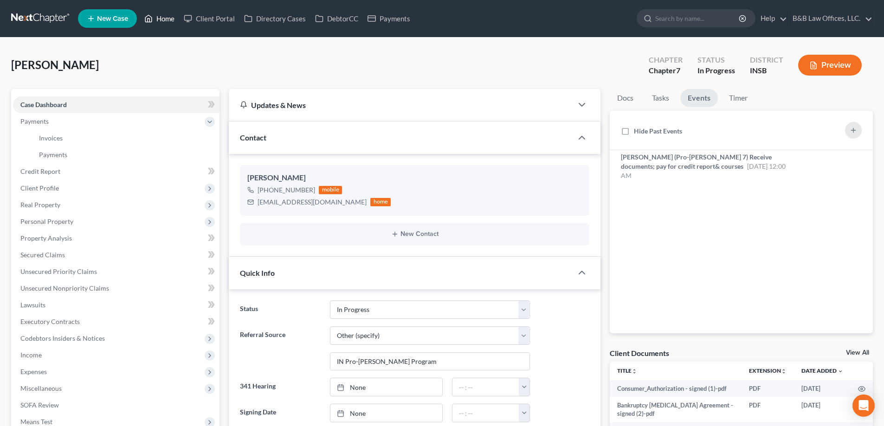
click at [163, 19] on link "Home" at bounding box center [159, 18] width 39 height 17
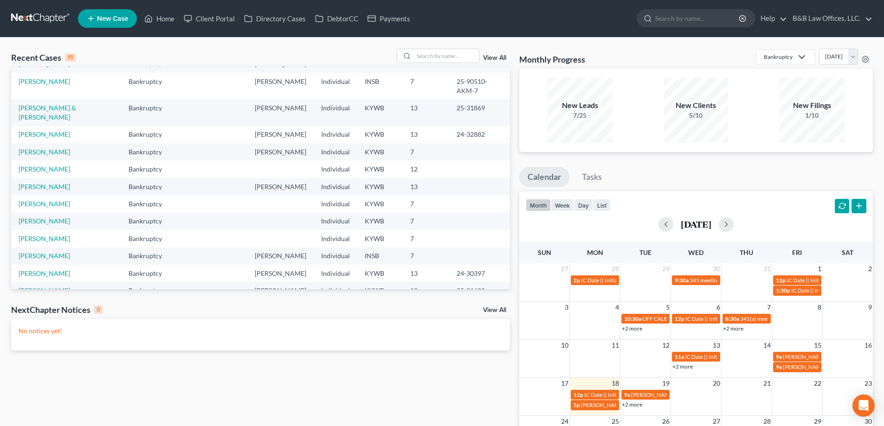
scroll to position [64, 0]
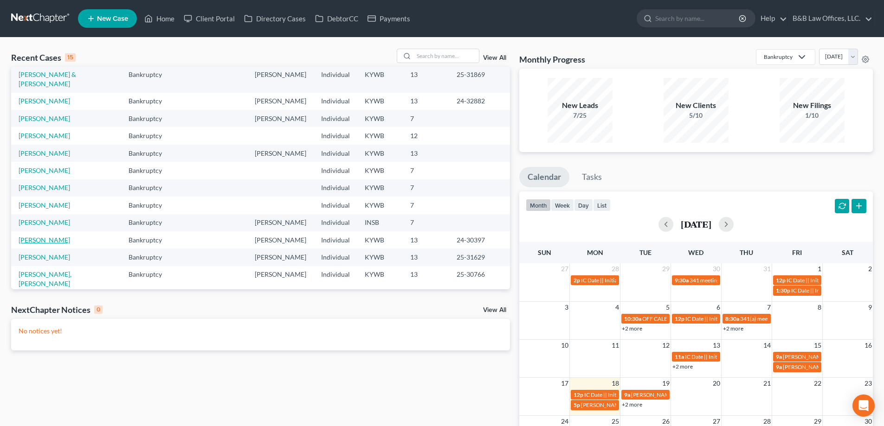
click at [47, 236] on link "[PERSON_NAME]" at bounding box center [44, 240] width 51 height 8
select select "2"
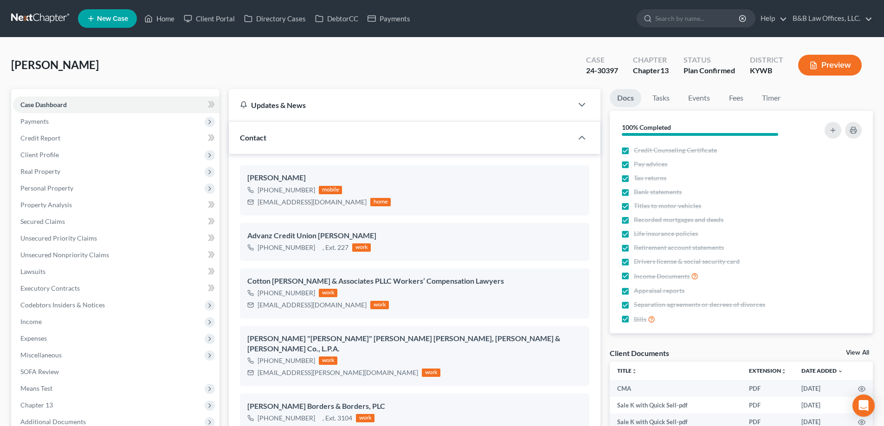
scroll to position [15347, 0]
click at [857, 353] on link "View All" at bounding box center [857, 353] width 23 height 6
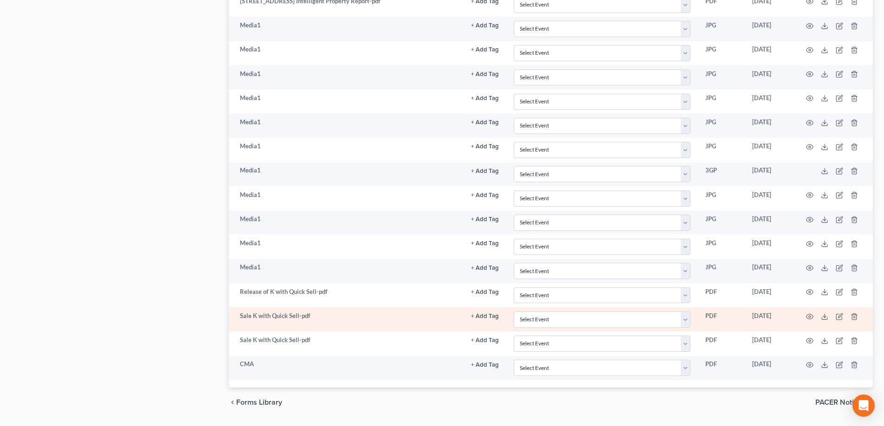
scroll to position [2147, 0]
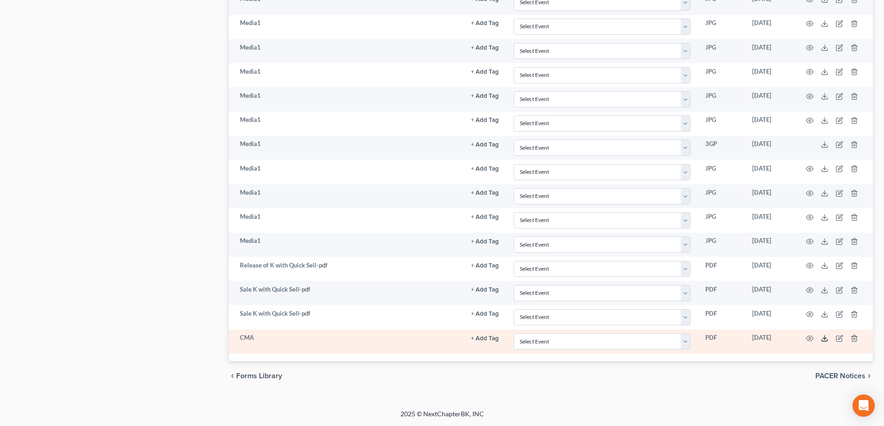
click at [823, 340] on icon at bounding box center [824, 338] width 7 height 7
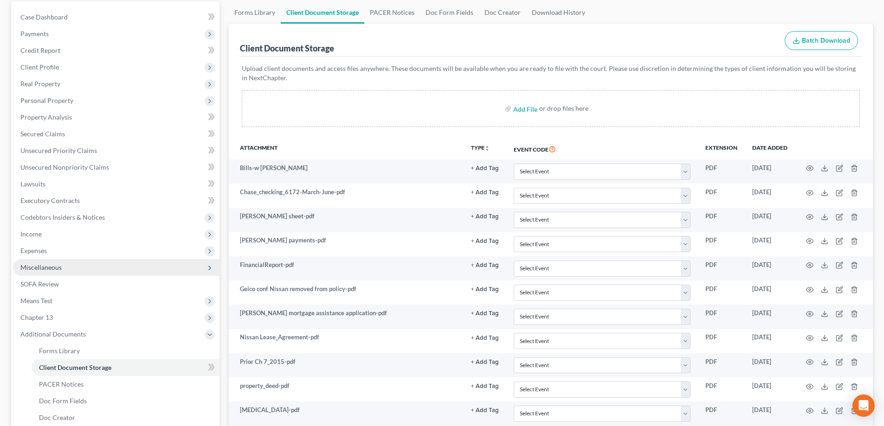
scroll to position [0, 0]
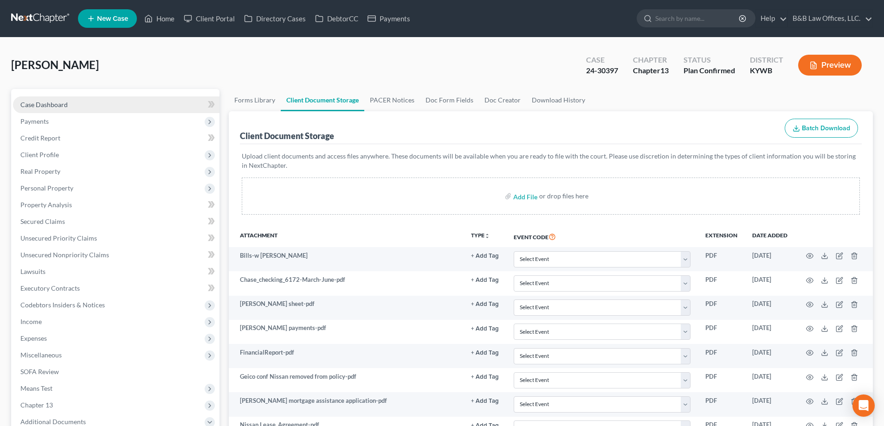
click at [68, 108] on link "Case Dashboard" at bounding box center [116, 104] width 206 height 17
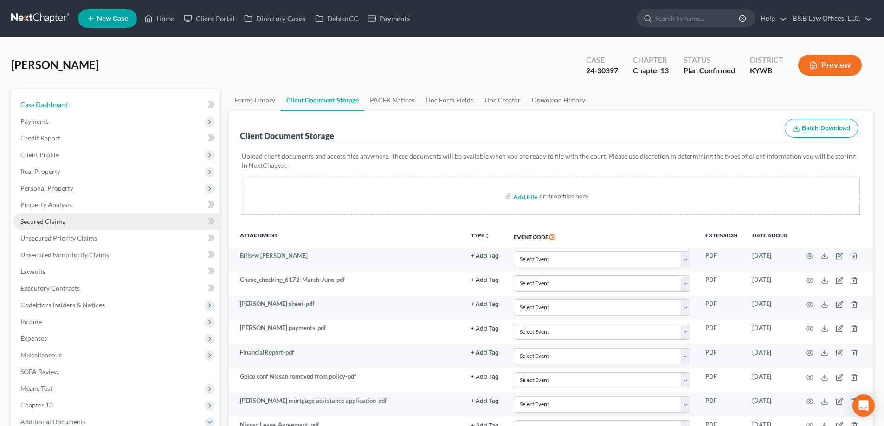
select select "2"
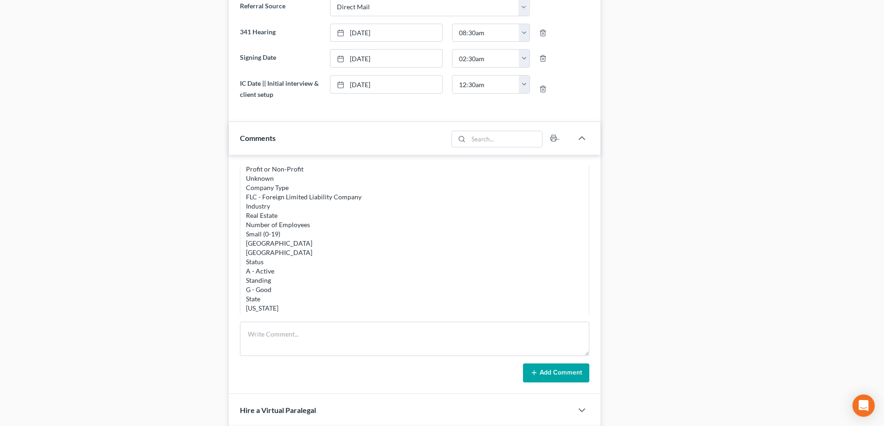
scroll to position [4874, 0]
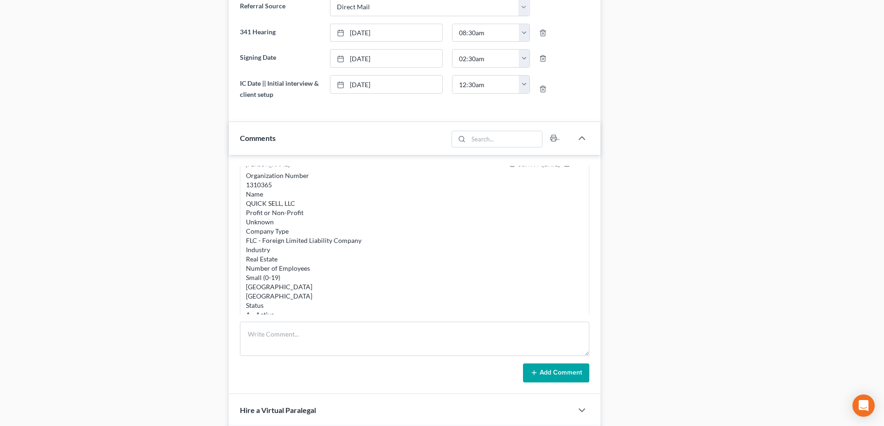
click at [313, 146] on div "Zillow $259,000 - $286,000 assuming $259,000 less estimated selling costs: 26,0…" at bounding box center [414, 113] width 337 height 65
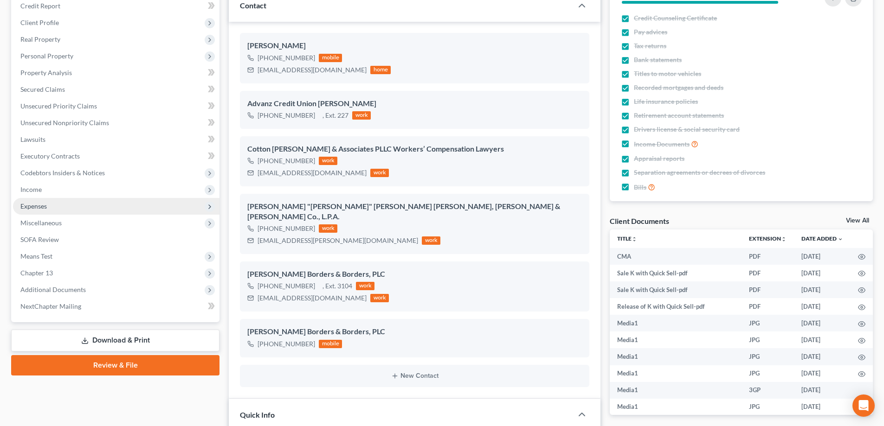
scroll to position [0, 0]
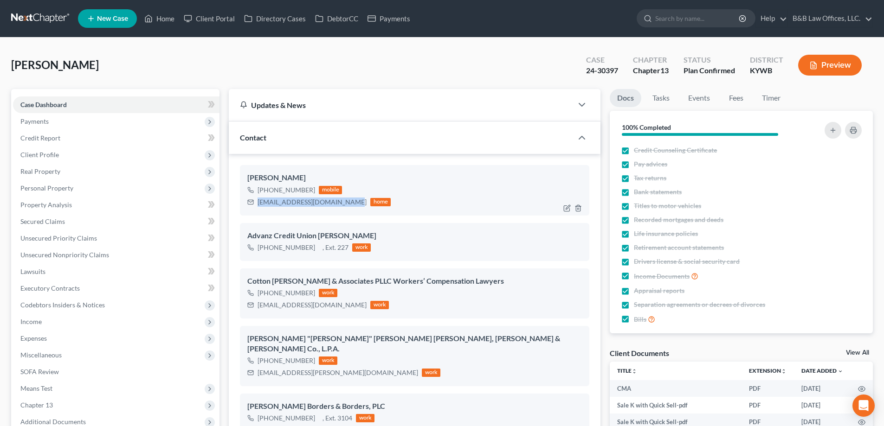
drag, startPoint x: 258, startPoint y: 203, endPoint x: 343, endPoint y: 210, distance: 85.6
click at [343, 210] on div "[PERSON_NAME] [PHONE_NUMBER] mobile [EMAIL_ADDRESS][DOMAIN_NAME] home" at bounding box center [414, 190] width 349 height 50
copy div "[EMAIL_ADDRESS][DOMAIN_NAME]"
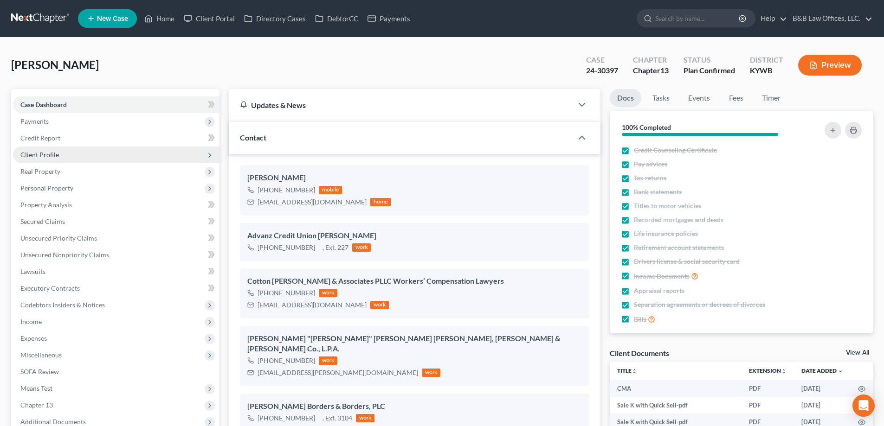
click at [59, 154] on span "Client Profile" at bounding box center [116, 155] width 206 height 17
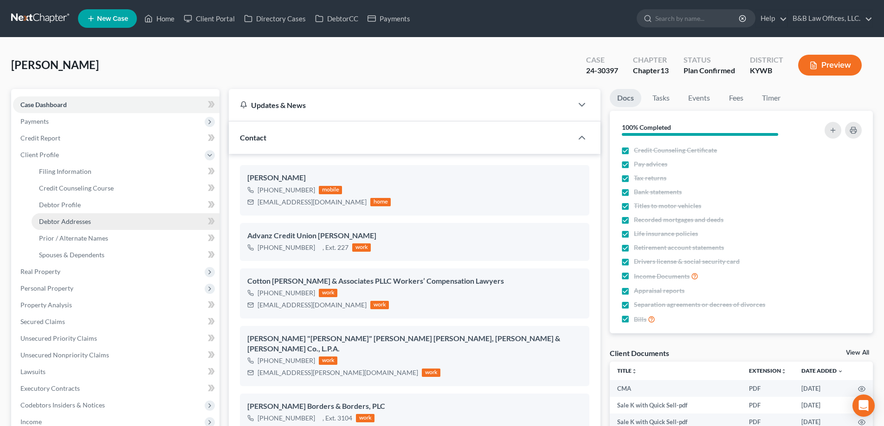
click at [75, 218] on span "Debtor Addresses" at bounding box center [65, 222] width 52 height 8
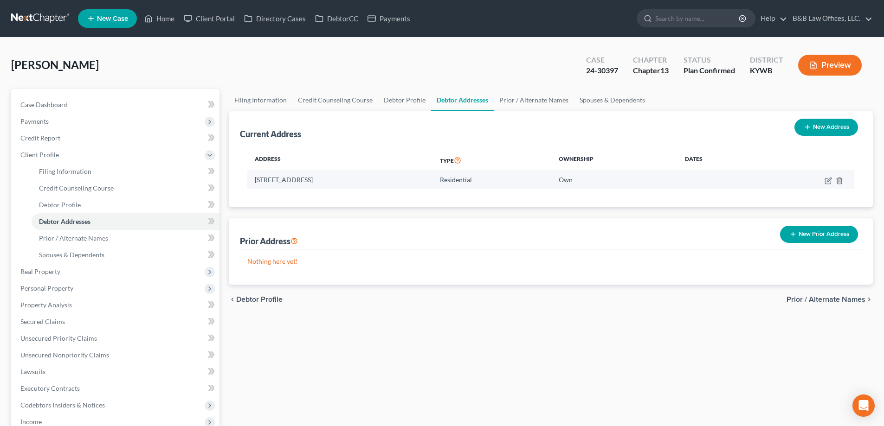
click at [366, 180] on td "[STREET_ADDRESS]" at bounding box center [339, 180] width 185 height 18
drag, startPoint x: 254, startPoint y: 180, endPoint x: 300, endPoint y: 180, distance: 45.5
click at [300, 180] on td "[STREET_ADDRESS]" at bounding box center [339, 180] width 185 height 18
copy td "[STREET_ADDRESS]"
